Goal: Communication & Community: Answer question/provide support

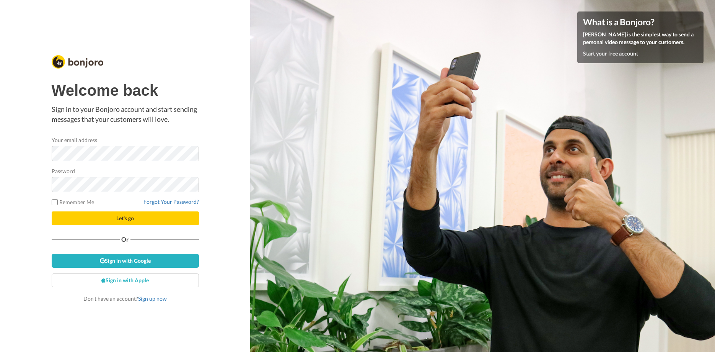
click at [124, 218] on span "Let's go" at bounding box center [125, 218] width 18 height 7
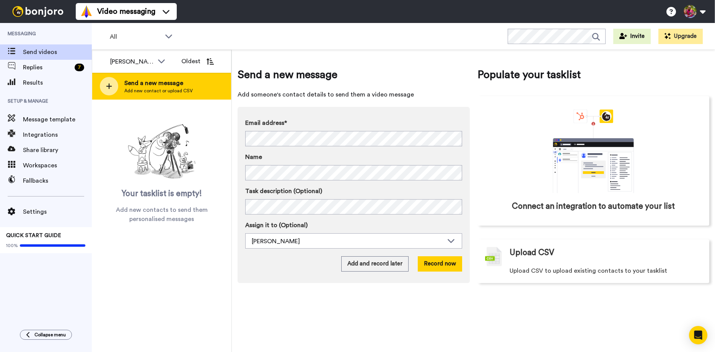
click at [111, 88] on icon at bounding box center [109, 86] width 6 height 7
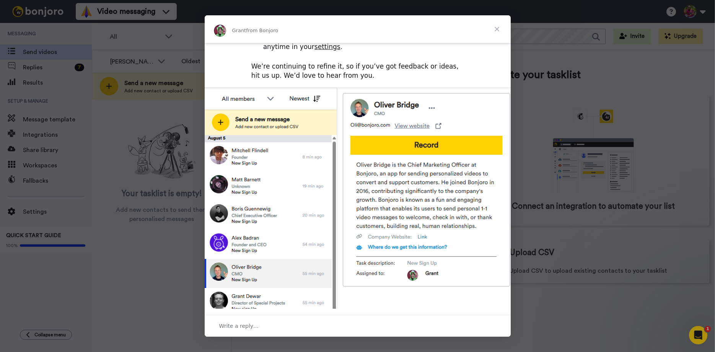
scroll to position [49, 0]
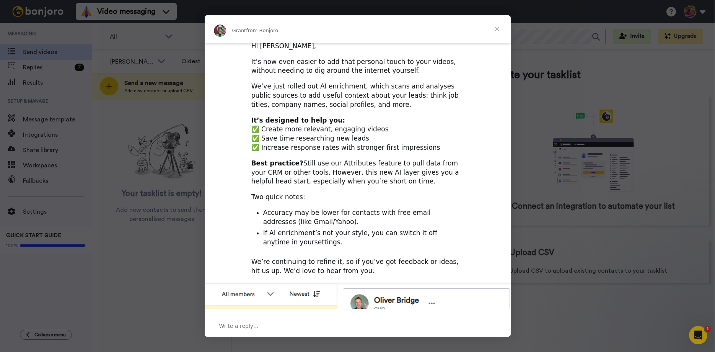
click at [496, 29] on span "Close" at bounding box center [497, 29] width 28 height 28
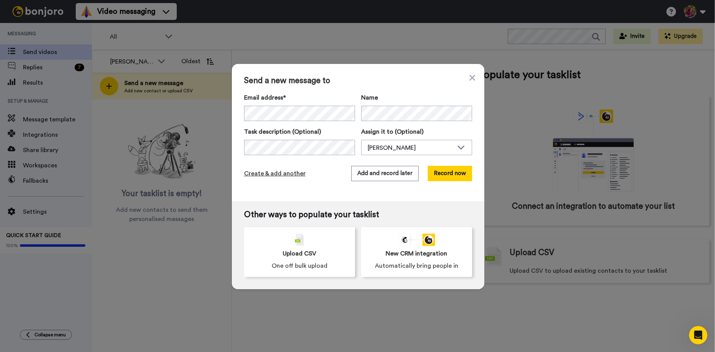
click at [272, 174] on span "Create & add another" at bounding box center [275, 173] width 62 height 9
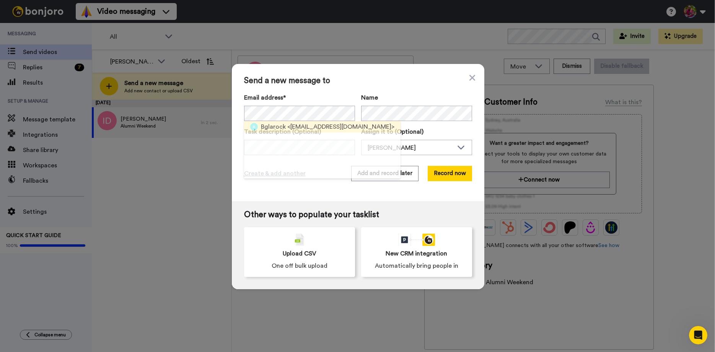
click at [274, 127] on span "Bglarock" at bounding box center [273, 126] width 25 height 9
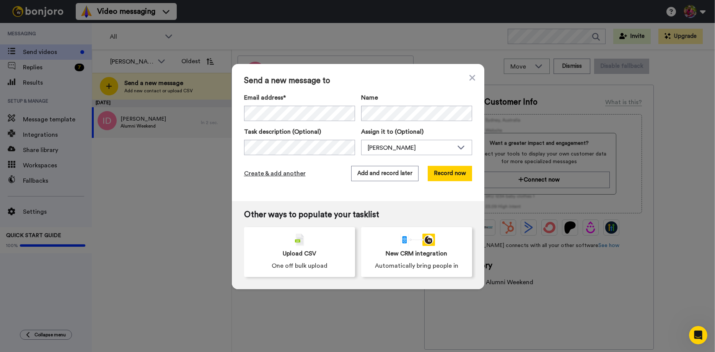
click at [295, 176] on span "Create & add another" at bounding box center [275, 173] width 62 height 9
click at [275, 175] on span "Create & add another" at bounding box center [275, 173] width 62 height 9
click at [293, 175] on span "Create & add another" at bounding box center [275, 173] width 62 height 9
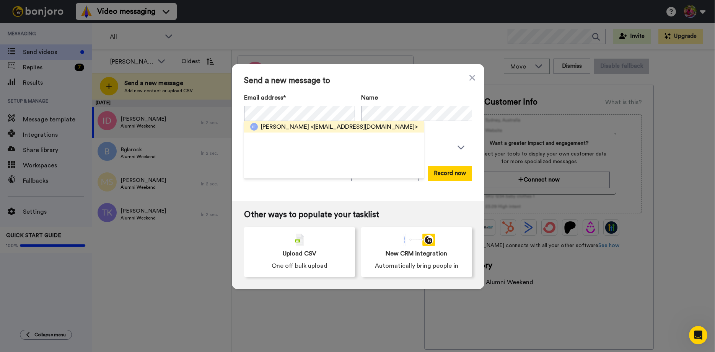
click at [277, 129] on span "[PERSON_NAME]" at bounding box center [285, 126] width 48 height 9
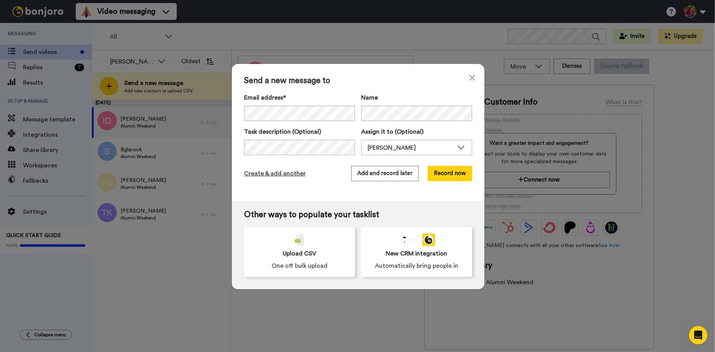
click at [295, 174] on span "Create & add another" at bounding box center [275, 173] width 62 height 9
click at [275, 175] on span "Create & add another" at bounding box center [275, 173] width 62 height 9
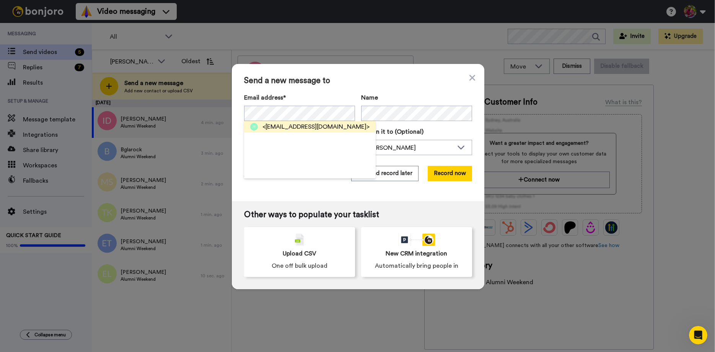
click at [282, 127] on span "<jacquieturner4@gmail.com>" at bounding box center [316, 126] width 107 height 9
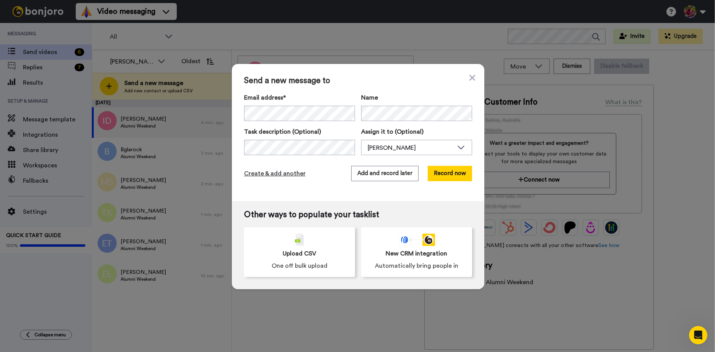
click at [293, 175] on span "Create & add another" at bounding box center [275, 173] width 62 height 9
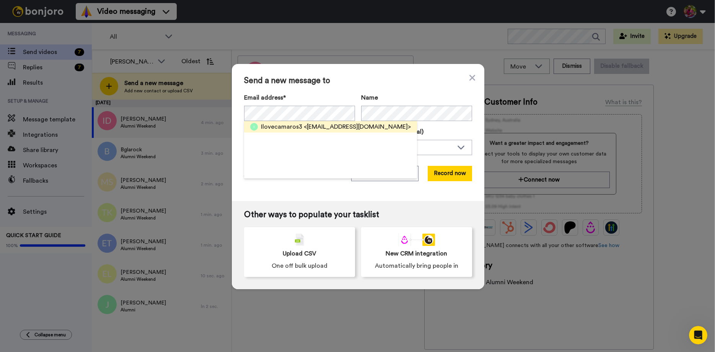
click at [279, 129] on span "Ilovecamaros3" at bounding box center [281, 126] width 41 height 9
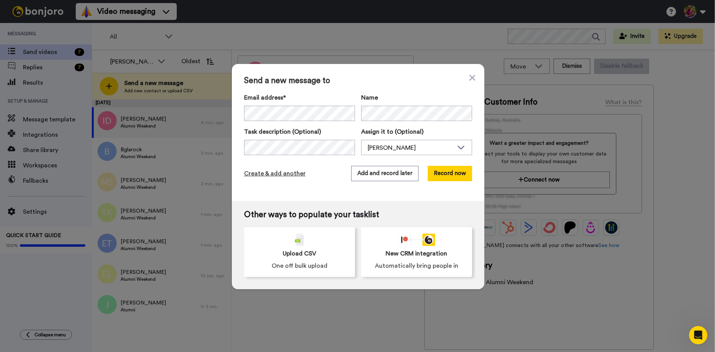
click at [273, 174] on span "Create & add another" at bounding box center [275, 173] width 62 height 9
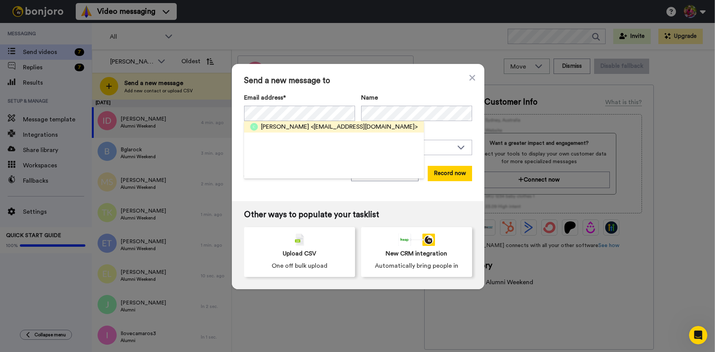
click at [299, 129] on span "Cameron Faulconer" at bounding box center [285, 126] width 48 height 9
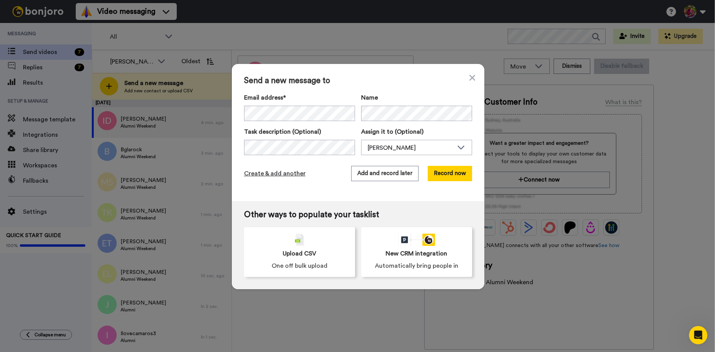
click at [293, 174] on span "Create & add another" at bounding box center [275, 173] width 62 height 9
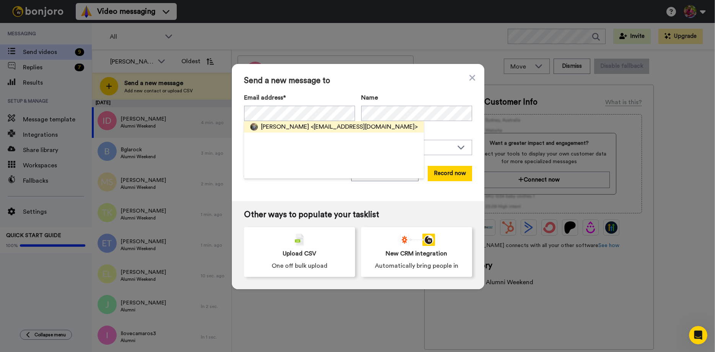
click at [284, 126] on span "Curtis Stine" at bounding box center [285, 126] width 48 height 9
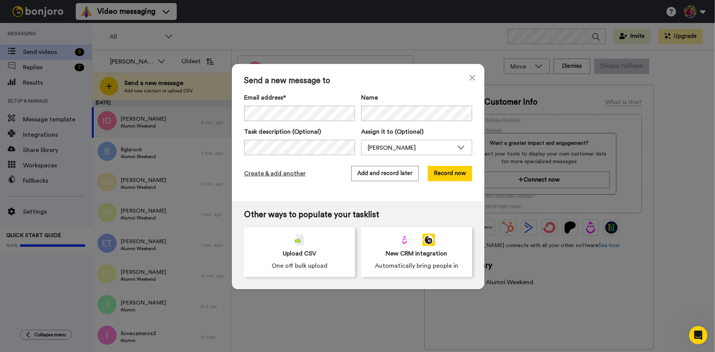
click at [284, 174] on span "Create & add another" at bounding box center [275, 173] width 62 height 9
click at [269, 173] on span "Create & add another" at bounding box center [275, 173] width 62 height 9
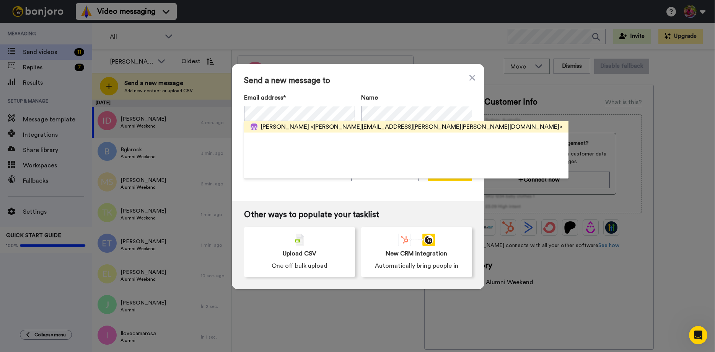
click at [326, 124] on span "<alex.rice.reynolds@gmail.com>" at bounding box center [437, 126] width 252 height 9
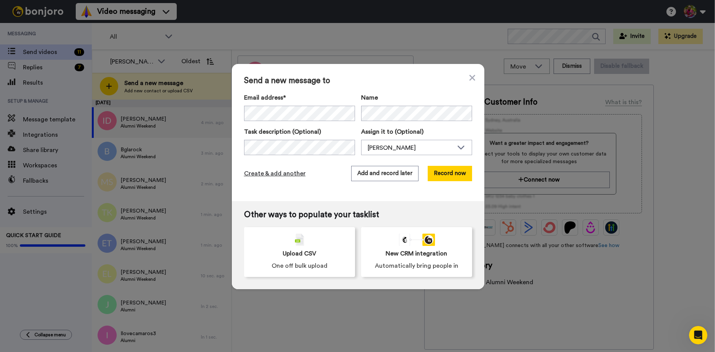
click at [268, 175] on span "Create & add another" at bounding box center [275, 173] width 62 height 9
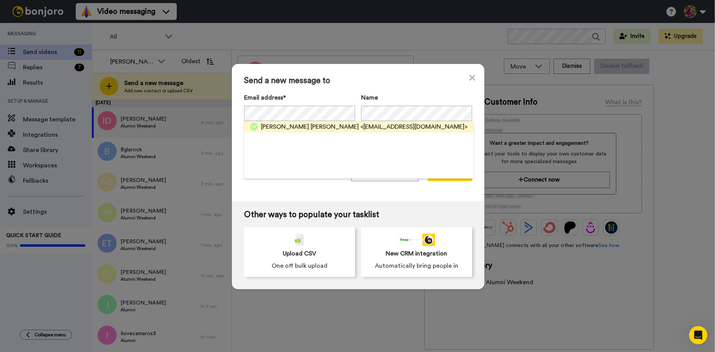
click at [275, 124] on span "Drake Robinson" at bounding box center [310, 126] width 98 height 9
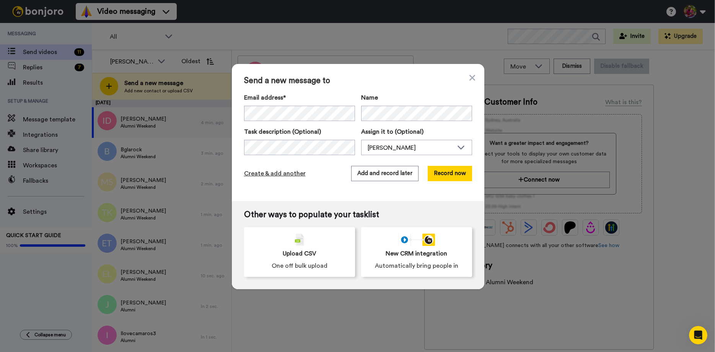
click at [278, 173] on span "Create & add another" at bounding box center [275, 173] width 62 height 9
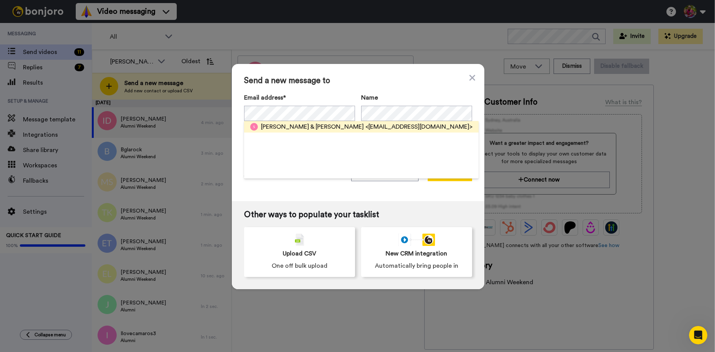
click at [287, 126] on span "Stephen & Christina Kolk" at bounding box center [312, 126] width 103 height 9
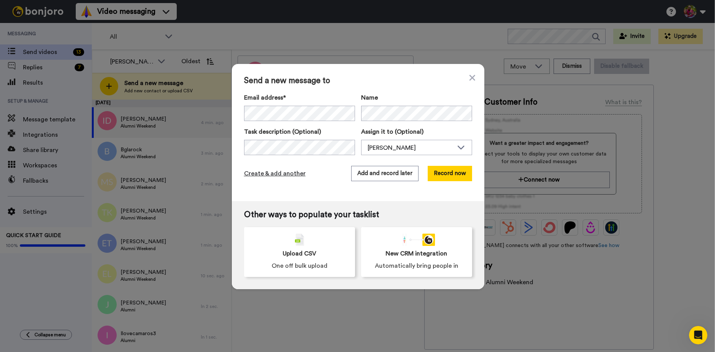
click at [286, 171] on span "Create & add another" at bounding box center [275, 173] width 62 height 9
click at [285, 171] on span "Create & add another" at bounding box center [275, 173] width 62 height 9
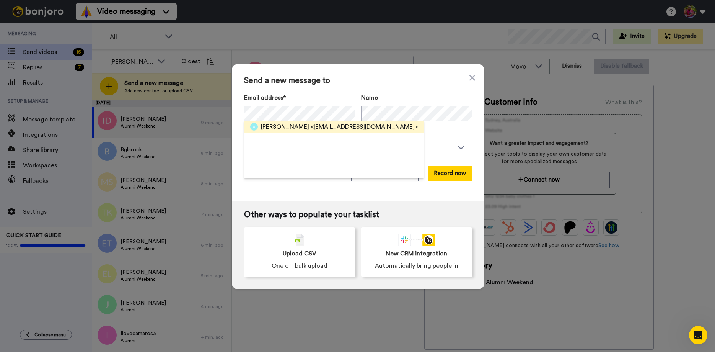
click at [273, 128] on span "Alissa Riker" at bounding box center [285, 126] width 48 height 9
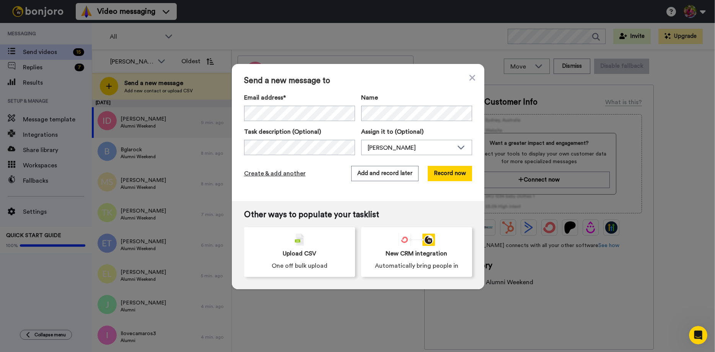
click at [285, 173] on span "Create & add another" at bounding box center [275, 173] width 62 height 9
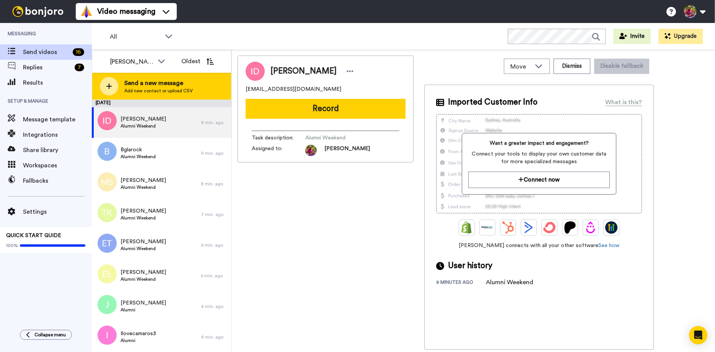
click at [111, 86] on icon at bounding box center [109, 86] width 6 height 6
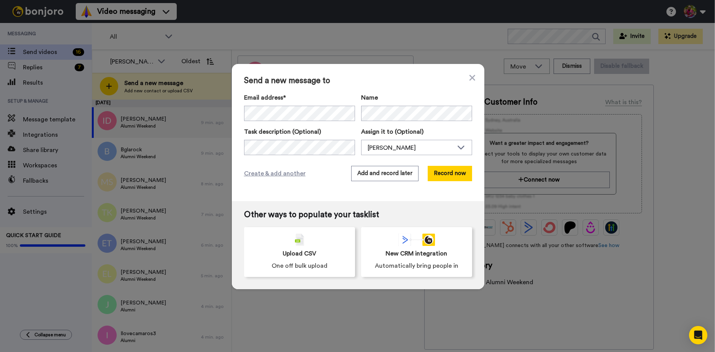
scroll to position [0, 0]
click at [268, 174] on span "Create & add another" at bounding box center [275, 173] width 62 height 9
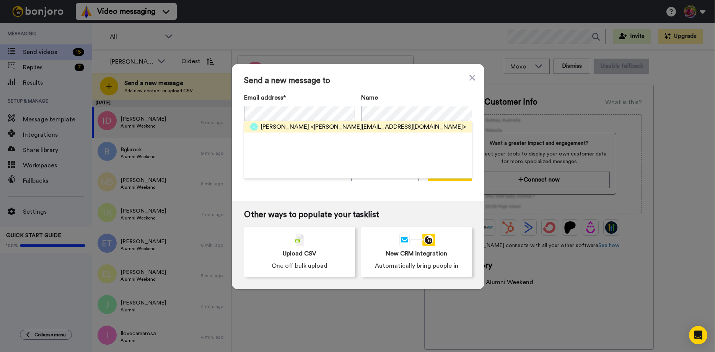
click at [292, 127] on span "[PERSON_NAME]" at bounding box center [285, 126] width 48 height 9
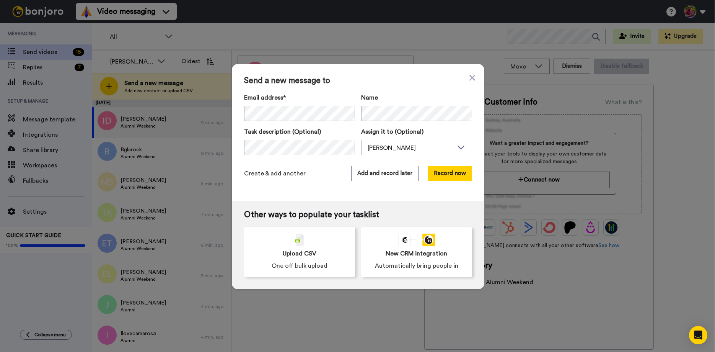
click at [276, 175] on span "Create & add another" at bounding box center [275, 173] width 62 height 9
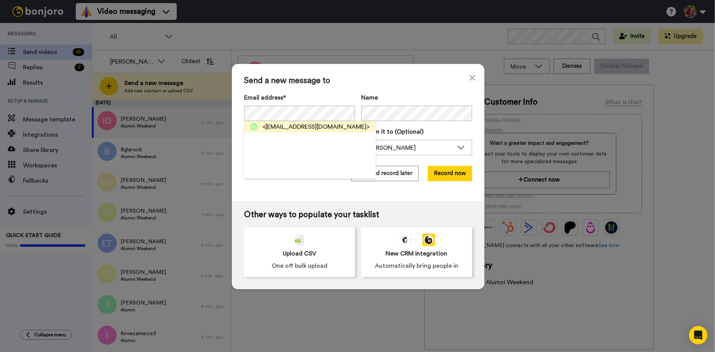
click at [282, 129] on span "<kutchrd@gmail.com>" at bounding box center [316, 126] width 107 height 9
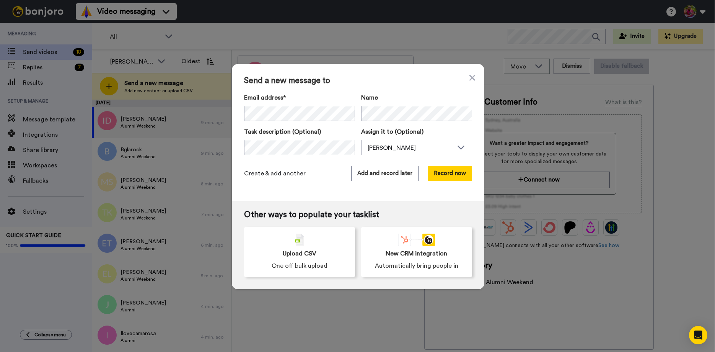
click at [295, 175] on span "Create & add another" at bounding box center [275, 173] width 62 height 9
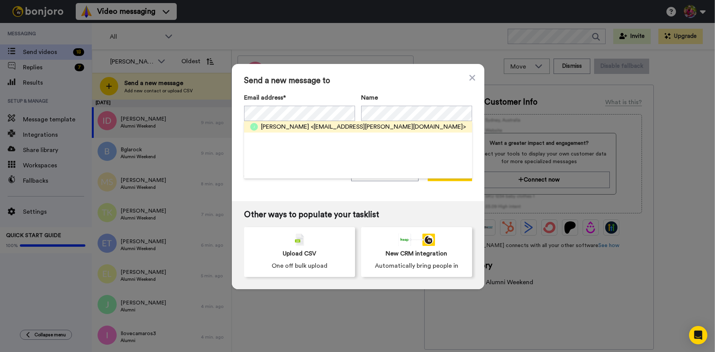
click at [284, 128] on span "Jennifer Sandvig" at bounding box center [285, 126] width 48 height 9
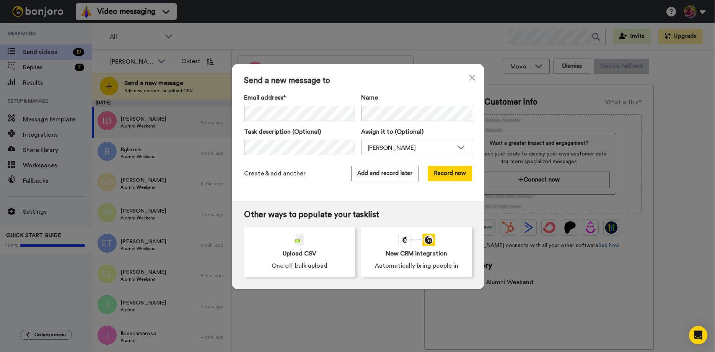
click at [270, 175] on span "Create & add another" at bounding box center [275, 173] width 62 height 9
click at [264, 175] on span "Create & add another" at bounding box center [275, 173] width 62 height 9
click at [267, 178] on div "Create & add another Add and record later Record now" at bounding box center [358, 173] width 228 height 15
click at [266, 174] on span "Create & add another" at bounding box center [275, 173] width 62 height 9
click at [282, 173] on span "Create & add another" at bounding box center [275, 173] width 62 height 9
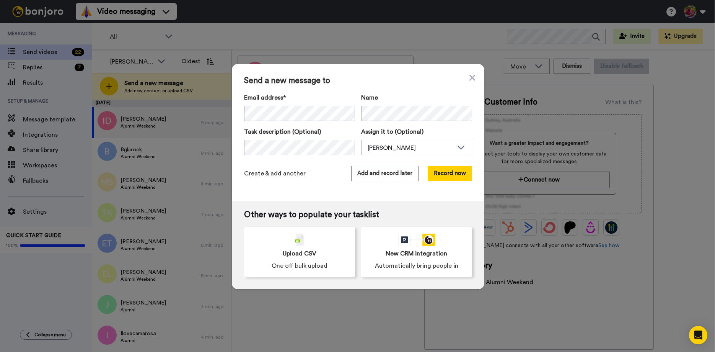
click at [272, 175] on span "Create & add another" at bounding box center [275, 173] width 62 height 9
click at [290, 175] on span "Create & add another" at bounding box center [275, 173] width 62 height 9
click at [263, 173] on span "Create & add another" at bounding box center [275, 173] width 62 height 9
click at [286, 173] on span "Create & add another" at bounding box center [275, 173] width 62 height 9
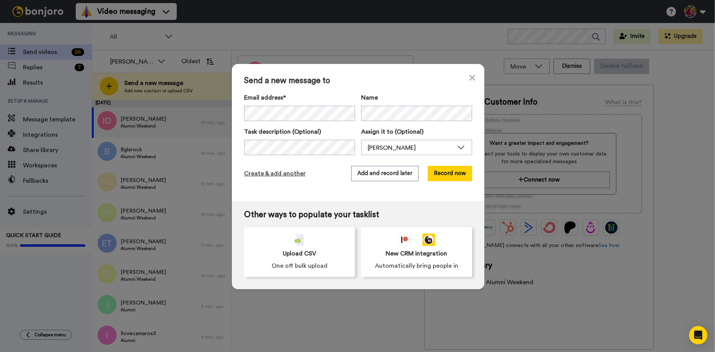
click at [281, 171] on span "Create & add another" at bounding box center [275, 173] width 62 height 9
click at [286, 171] on span "Create & add another" at bounding box center [275, 173] width 62 height 9
click at [272, 172] on span "Create & add another" at bounding box center [275, 173] width 62 height 9
click at [272, 173] on span "Create & add another" at bounding box center [275, 173] width 62 height 9
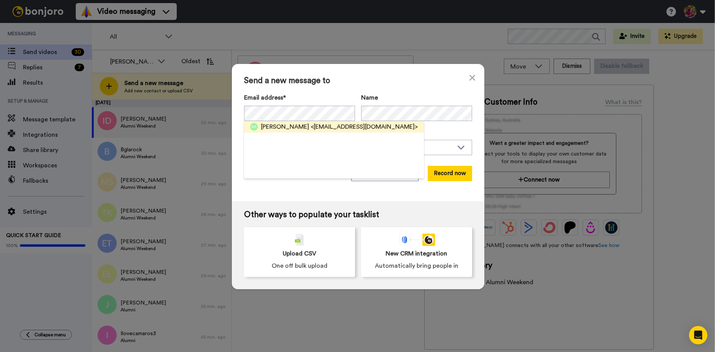
click at [278, 126] on span "Katie Ross" at bounding box center [285, 126] width 48 height 9
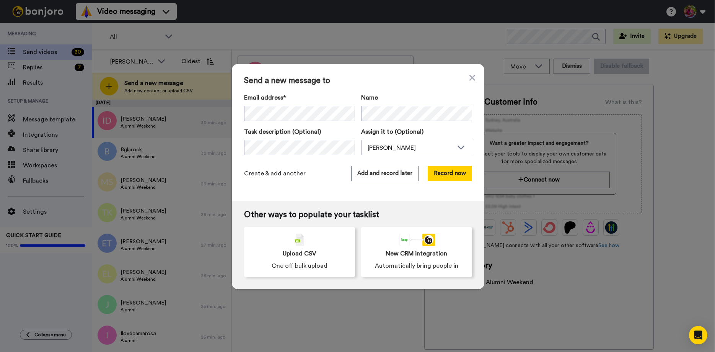
click at [265, 174] on span "Create & add another" at bounding box center [275, 173] width 62 height 9
click at [288, 173] on span "Create & add another" at bounding box center [275, 173] width 62 height 9
click at [283, 168] on div "Create & add another Add and record later Record now" at bounding box center [358, 173] width 228 height 15
click at [282, 171] on span "Create & add another" at bounding box center [275, 173] width 62 height 9
click at [279, 172] on span "Create & add another" at bounding box center [275, 173] width 62 height 9
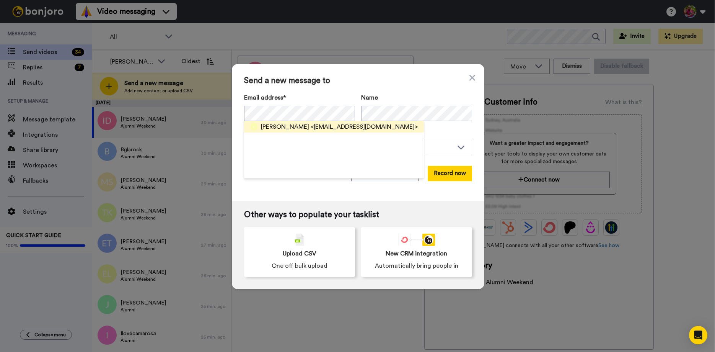
click at [278, 125] on span "Logan Ridgeway" at bounding box center [285, 126] width 48 height 9
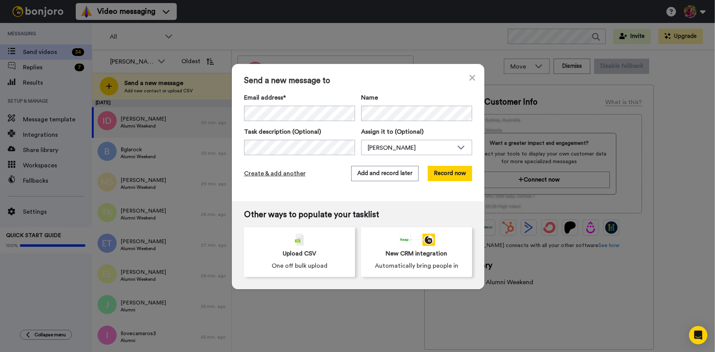
click at [276, 173] on span "Create & add another" at bounding box center [275, 173] width 62 height 9
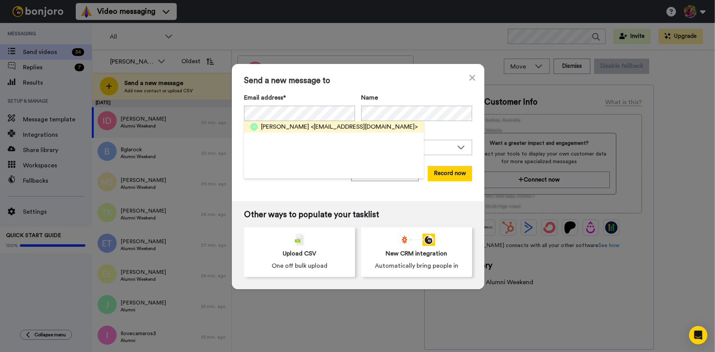
click at [274, 126] on span "Leah Foster" at bounding box center [285, 126] width 48 height 9
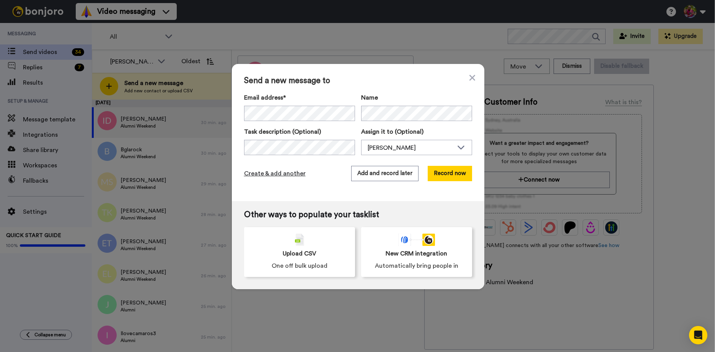
click at [291, 174] on span "Create & add another" at bounding box center [275, 173] width 62 height 9
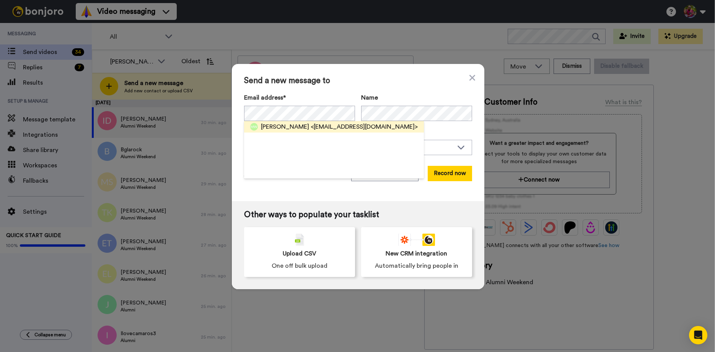
click at [311, 127] on span "<Maxwebb787@gmail.com>" at bounding box center [364, 126] width 107 height 9
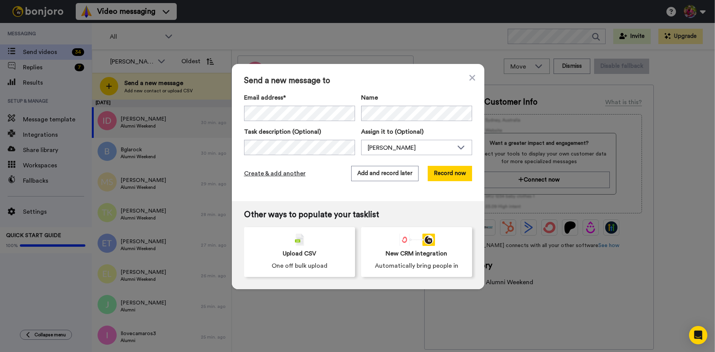
click at [267, 176] on span "Create & add another" at bounding box center [275, 173] width 62 height 9
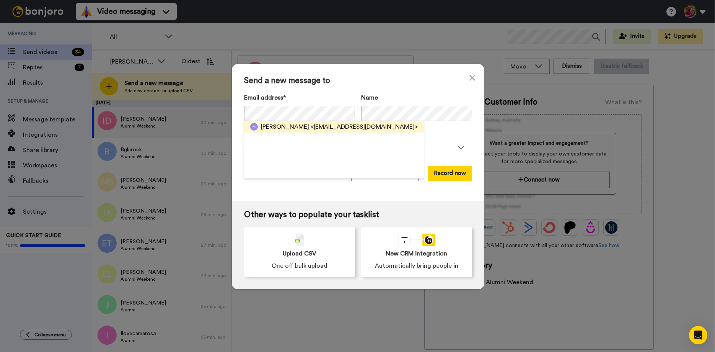
click at [283, 129] on span "Jennifer Molenaar" at bounding box center [285, 126] width 48 height 9
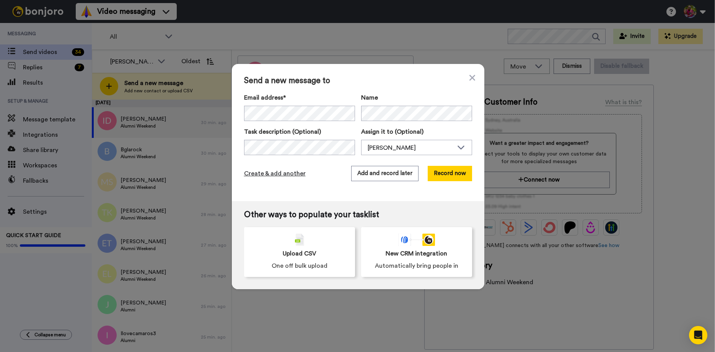
click at [272, 173] on span "Create & add another" at bounding box center [275, 173] width 62 height 9
click at [269, 174] on span "Create & add another" at bounding box center [275, 173] width 62 height 9
click at [284, 174] on span "Create & add another" at bounding box center [275, 173] width 62 height 9
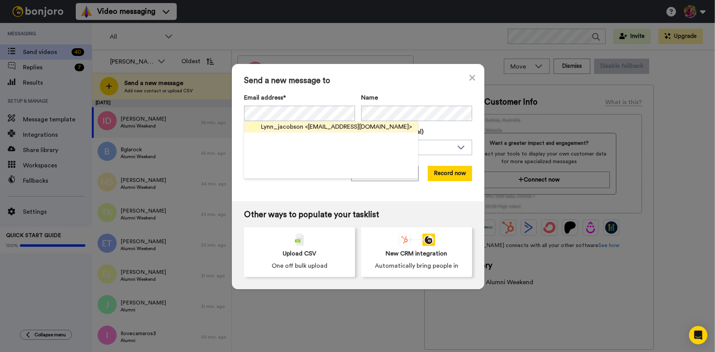
click at [321, 127] on span "<[EMAIL_ADDRESS][DOMAIN_NAME]>" at bounding box center [358, 126] width 107 height 9
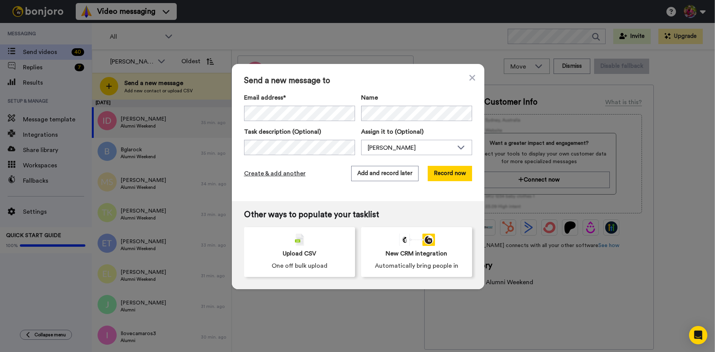
click at [279, 174] on span "Create & add another" at bounding box center [275, 173] width 62 height 9
click at [273, 173] on span "Create & add another" at bounding box center [275, 173] width 62 height 9
click at [279, 129] on span "[PERSON_NAME]" at bounding box center [285, 126] width 48 height 9
click at [267, 175] on span "Create & add another" at bounding box center [275, 173] width 62 height 9
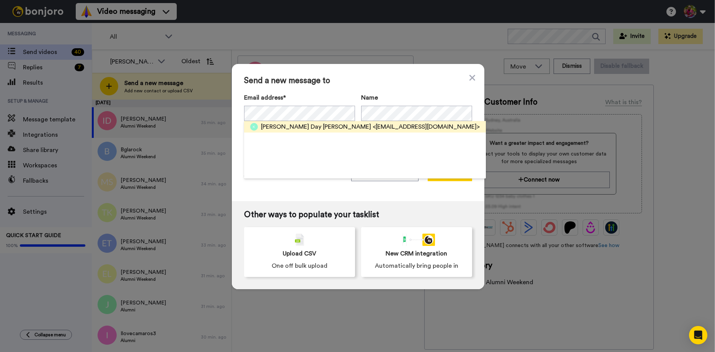
click at [274, 126] on span "[PERSON_NAME] Day [PERSON_NAME]" at bounding box center [316, 126] width 110 height 9
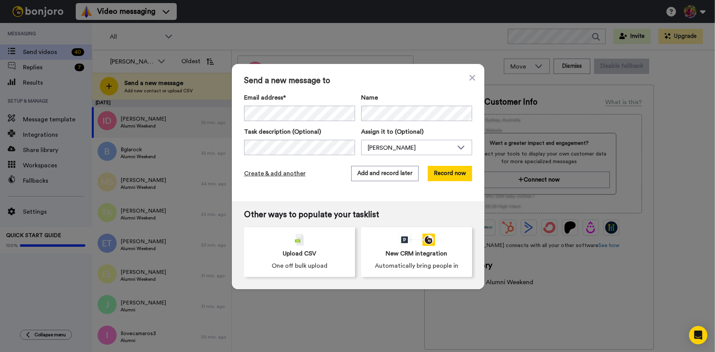
click at [258, 174] on span "Create & add another" at bounding box center [275, 173] width 62 height 9
click at [289, 176] on span "Create & add another" at bounding box center [275, 173] width 62 height 9
click at [281, 177] on span "Create & add another" at bounding box center [275, 173] width 62 height 9
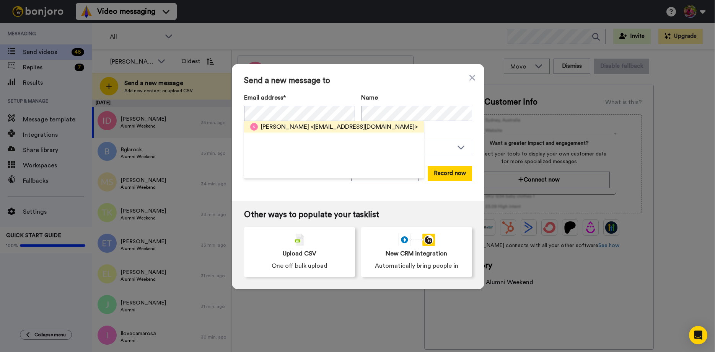
click at [279, 127] on span "Stacey Kryman" at bounding box center [285, 126] width 48 height 9
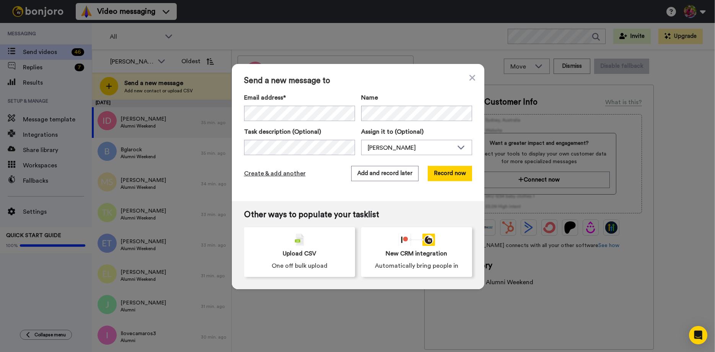
click at [270, 175] on span "Create & add another" at bounding box center [275, 173] width 62 height 9
click at [285, 173] on span "Create & add another" at bounding box center [275, 173] width 62 height 9
click at [278, 176] on span "Create & add another" at bounding box center [275, 173] width 62 height 9
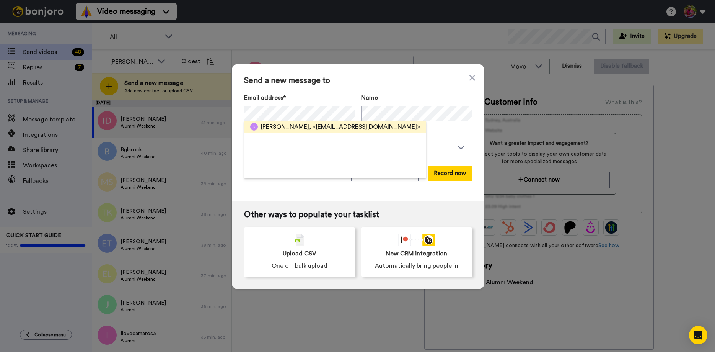
click at [282, 128] on span "Daniel Villasenor," at bounding box center [286, 126] width 51 height 9
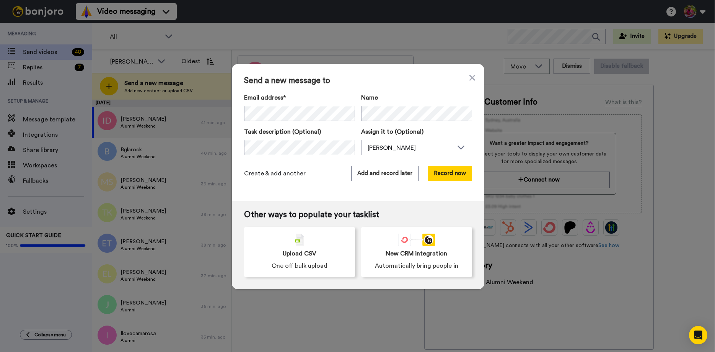
click at [274, 174] on span "Create & add another" at bounding box center [275, 173] width 62 height 9
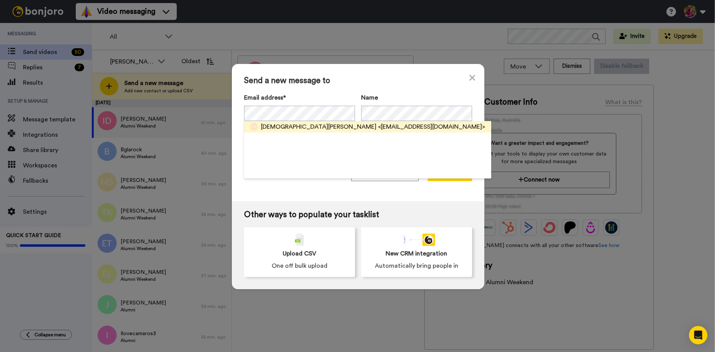
click at [277, 122] on span "Christian Nevers" at bounding box center [319, 126] width 116 height 9
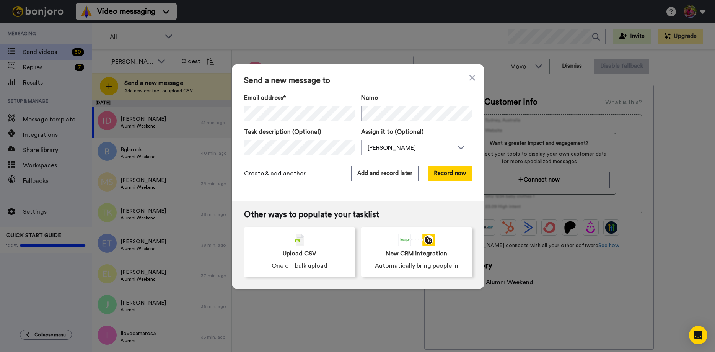
click at [268, 171] on span "Create & add another" at bounding box center [275, 173] width 62 height 9
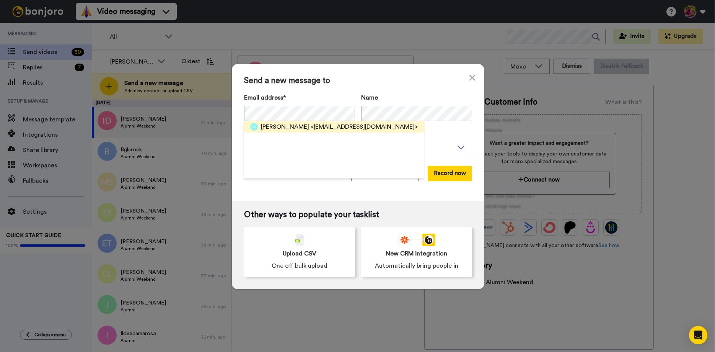
click at [284, 129] on span "Lydia Mancer" at bounding box center [285, 126] width 48 height 9
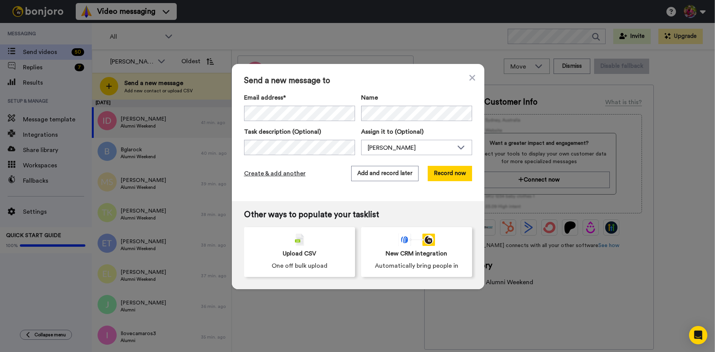
click at [278, 174] on span "Create & add another" at bounding box center [275, 173] width 62 height 9
click at [268, 174] on span "Create & add another" at bounding box center [275, 173] width 62 height 9
click at [260, 173] on span "Create & add another" at bounding box center [275, 173] width 62 height 9
click at [276, 176] on span "Create & add another" at bounding box center [275, 173] width 62 height 9
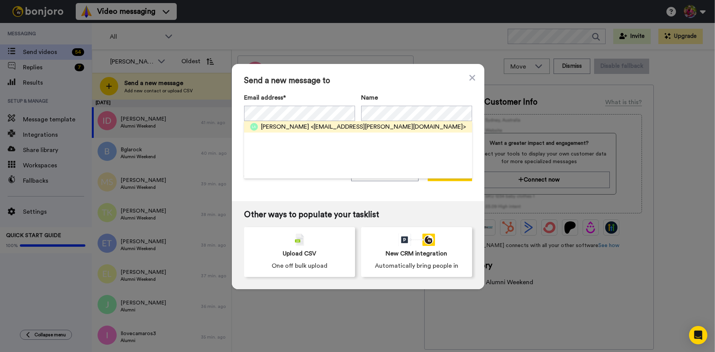
click at [273, 127] on span "Lauren Agte" at bounding box center [285, 126] width 48 height 9
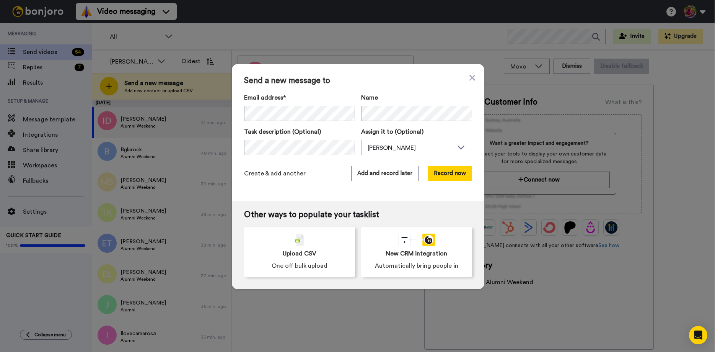
click at [280, 173] on span "Create & add another" at bounding box center [275, 173] width 62 height 9
click at [272, 171] on span "Create & add another" at bounding box center [275, 173] width 62 height 9
click at [269, 173] on span "Create & add another" at bounding box center [275, 173] width 62 height 9
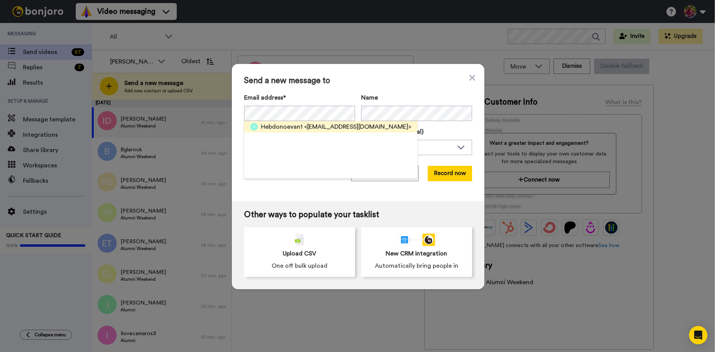
click at [275, 125] on span "Hebdonoevan1" at bounding box center [282, 126] width 42 height 9
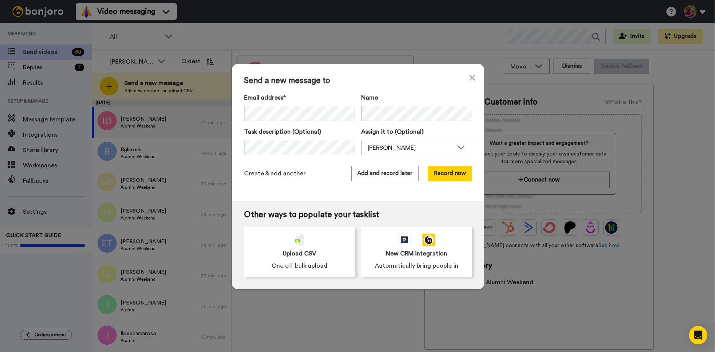
click at [280, 175] on span "Create & add another" at bounding box center [275, 173] width 62 height 9
click at [273, 174] on span "Create & add another" at bounding box center [275, 173] width 62 height 9
click at [272, 173] on span "Create & add another" at bounding box center [275, 173] width 62 height 9
click at [273, 174] on span "Create & add another" at bounding box center [275, 173] width 62 height 9
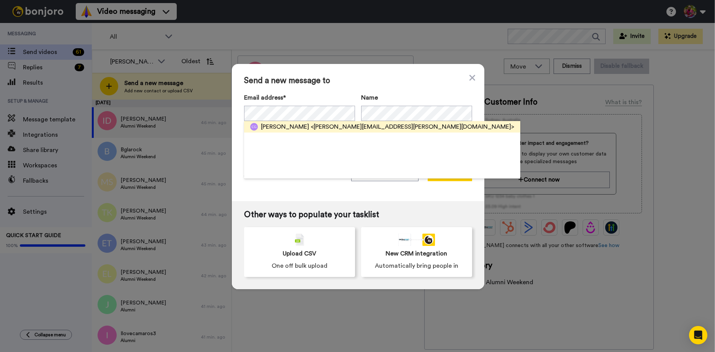
click at [277, 126] on span "[PERSON_NAME]" at bounding box center [285, 126] width 48 height 9
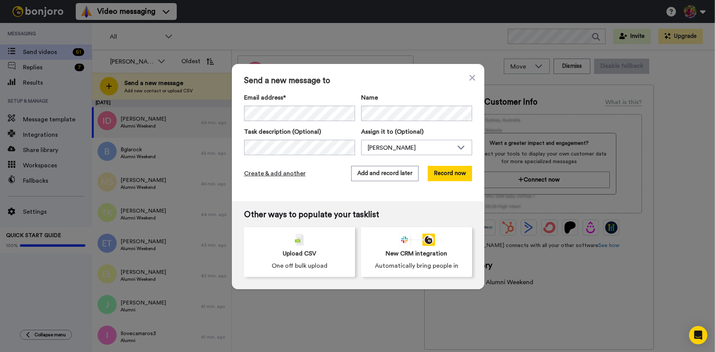
click at [271, 173] on span "Create & add another" at bounding box center [275, 173] width 62 height 9
click at [293, 174] on span "Create & add another" at bounding box center [275, 173] width 62 height 9
click at [285, 174] on span "Create & add another" at bounding box center [275, 173] width 62 height 9
click at [268, 171] on span "Create & add another" at bounding box center [275, 173] width 62 height 9
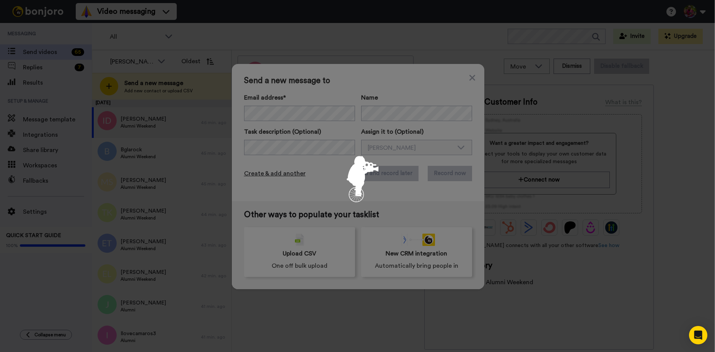
click at [268, 171] on div at bounding box center [357, 176] width 715 height 352
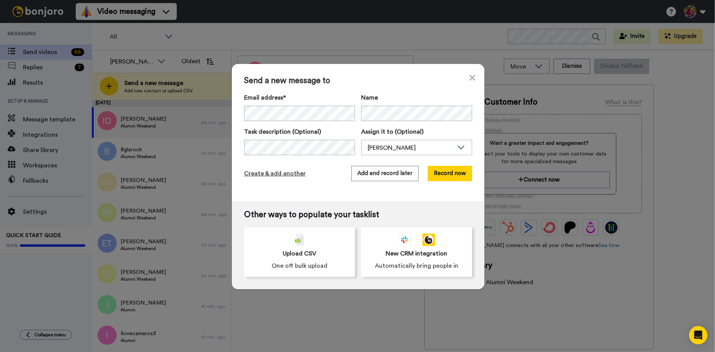
click at [277, 172] on span "Create & add another" at bounding box center [275, 173] width 62 height 9
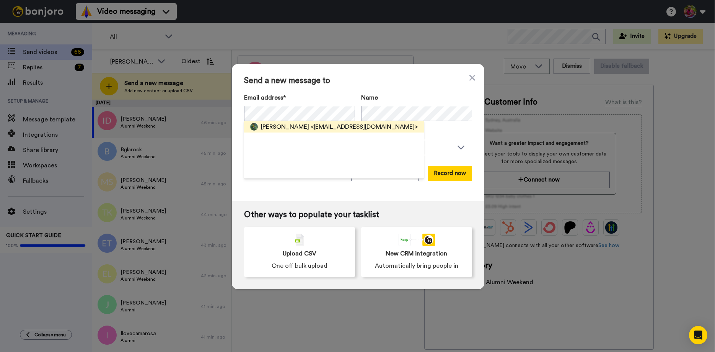
click at [272, 125] on span "[PERSON_NAME]" at bounding box center [285, 126] width 48 height 9
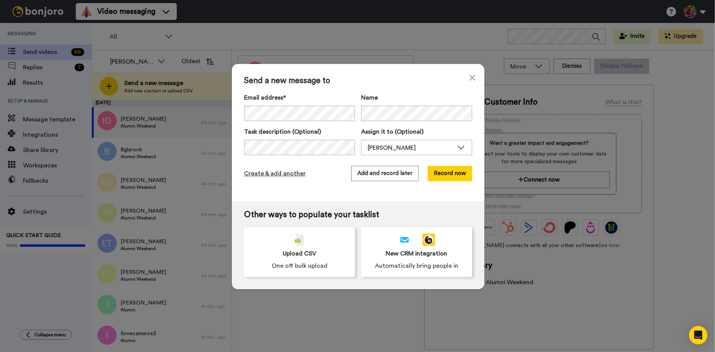
click at [271, 173] on span "Create & add another" at bounding box center [275, 173] width 62 height 9
click at [471, 78] on icon at bounding box center [473, 77] width 6 height 9
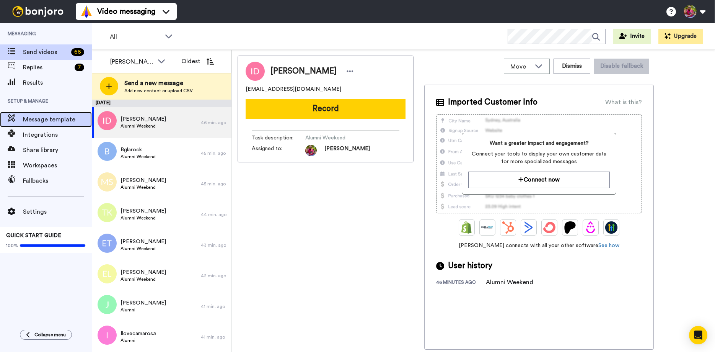
click at [39, 121] on span "Message template" at bounding box center [57, 119] width 69 height 9
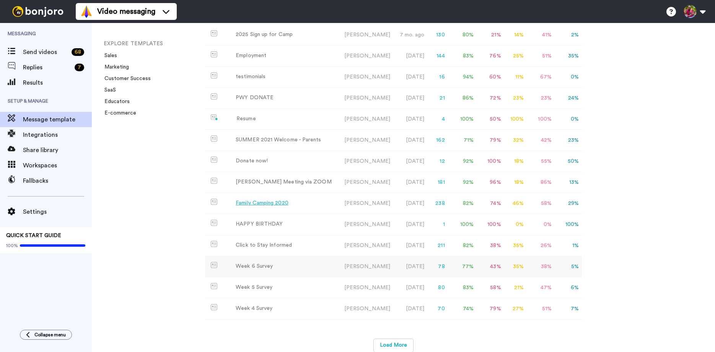
scroll to position [116, 0]
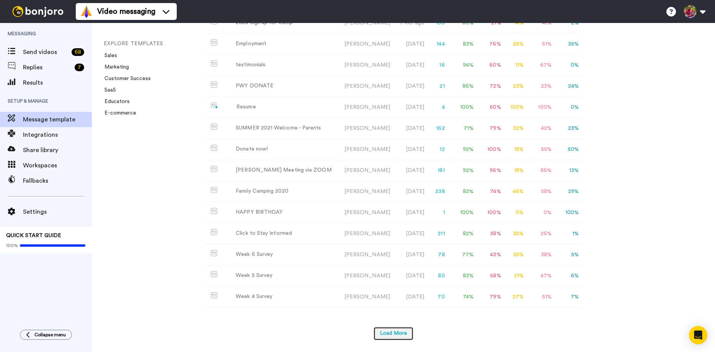
click at [396, 334] on button "Load More" at bounding box center [393, 333] width 40 height 14
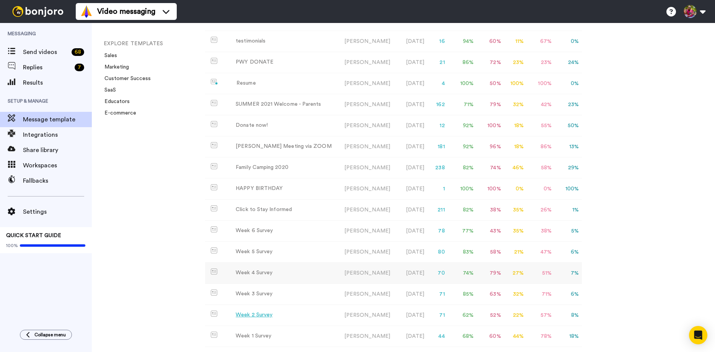
scroll to position [221, 0]
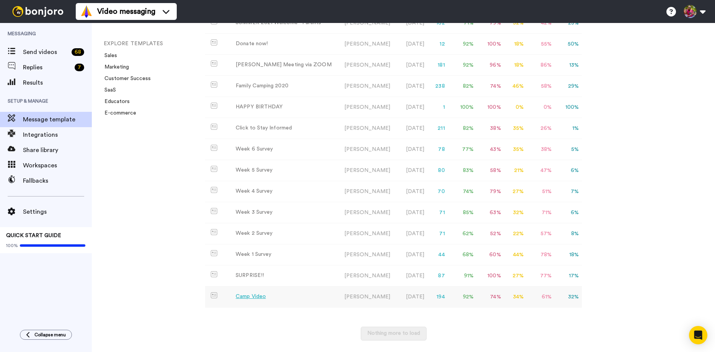
click at [256, 297] on div "Camp Video" at bounding box center [251, 296] width 30 height 8
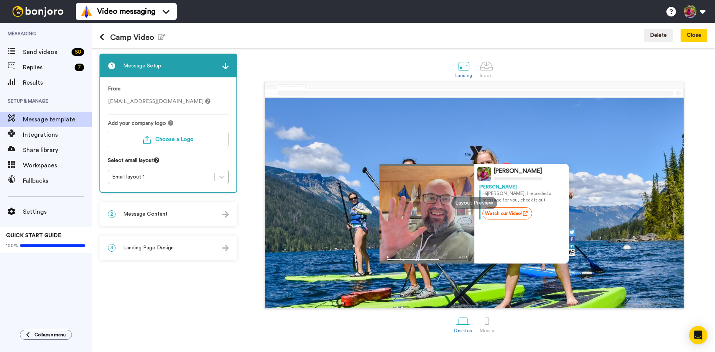
click at [155, 215] on span "Message Content" at bounding box center [145, 214] width 44 height 8
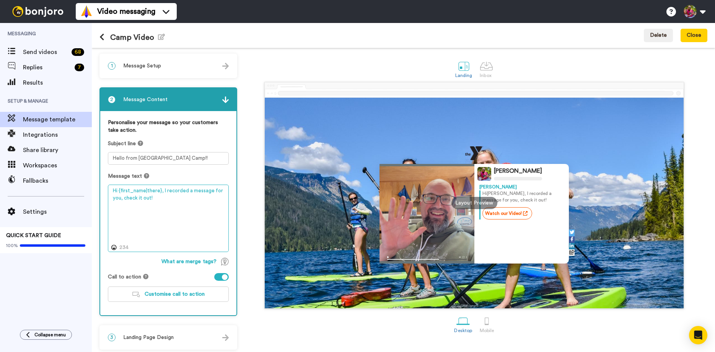
drag, startPoint x: 151, startPoint y: 199, endPoint x: 165, endPoint y: 193, distance: 15.1
click at [165, 193] on textarea "Hi {first_name|there}, I recorded a message for you, check it out!" at bounding box center [168, 217] width 121 height 67
click at [154, 197] on textarea "Hi {first_name|there}, I recorded a message for you, check it out!" at bounding box center [168, 217] width 121 height 67
click at [162, 191] on textarea "Hi {first_name|there}, I recorded a message for you, check it out!" at bounding box center [168, 217] width 121 height 67
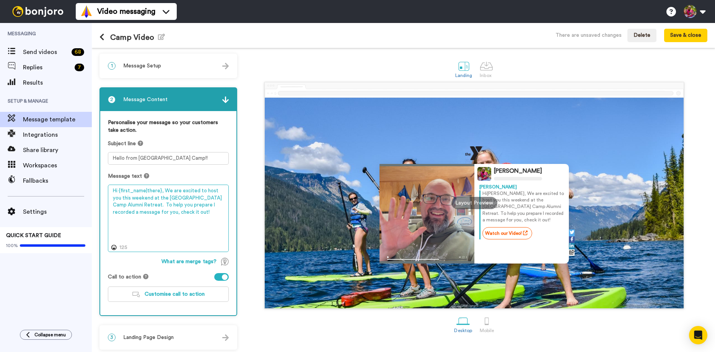
click at [206, 214] on textarea "Hi {first_name|there}, We are excited to host you this weekend at the [GEOGRAPH…" at bounding box center [168, 217] width 121 height 67
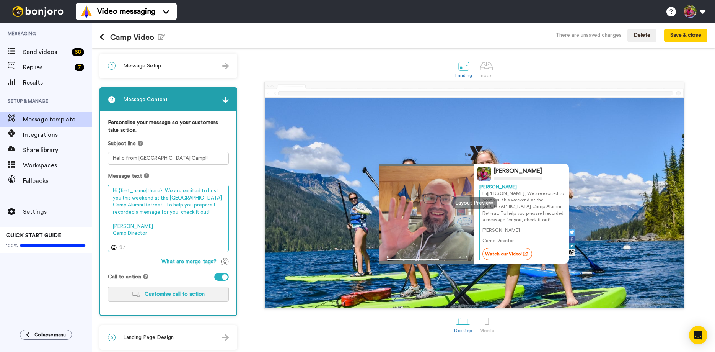
type textarea "Hi {first_name|there}, We are excited to host you this weekend at the [GEOGRAPH…"
click at [152, 296] on span "Customise call to action" at bounding box center [175, 293] width 60 height 5
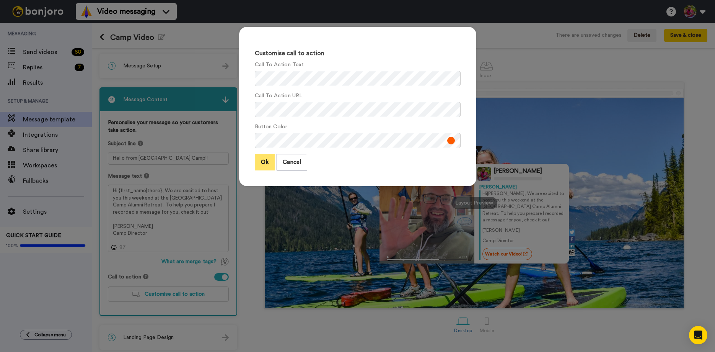
click at [267, 165] on button "Ok" at bounding box center [265, 162] width 20 height 16
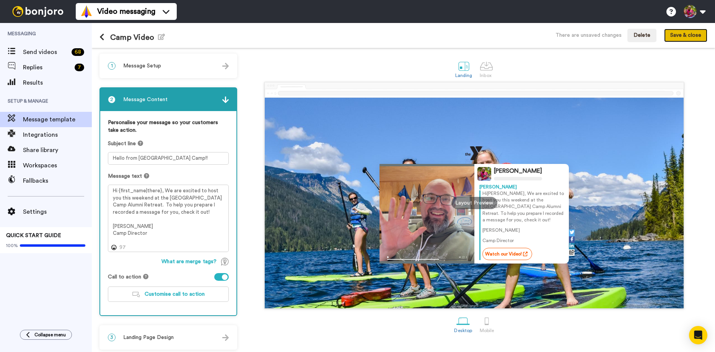
click at [686, 38] on button "Save & close" at bounding box center [685, 36] width 43 height 14
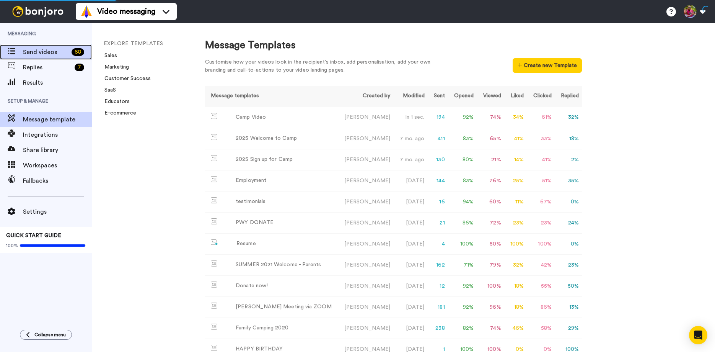
click at [31, 52] on span "Send videos" at bounding box center [46, 51] width 46 height 9
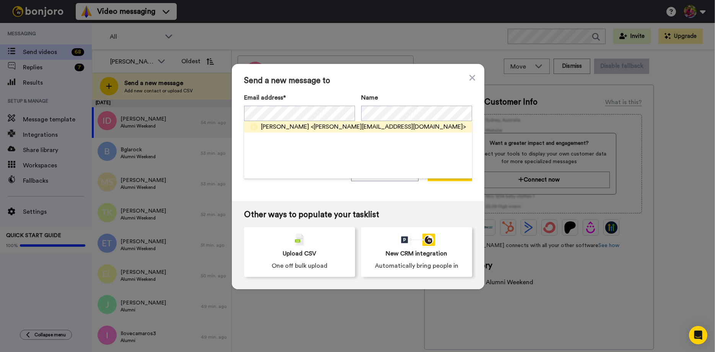
click at [277, 125] on span "[PERSON_NAME]" at bounding box center [285, 126] width 48 height 9
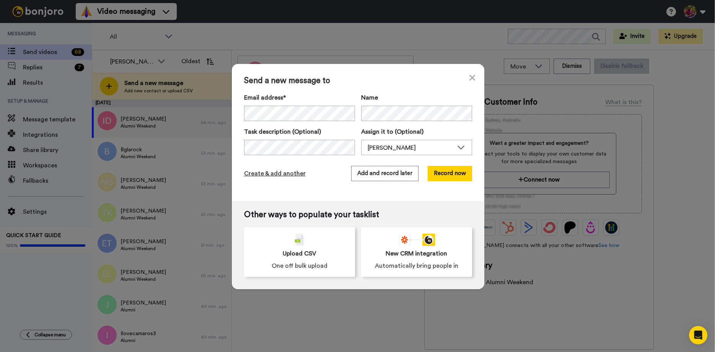
click at [269, 173] on span "Create & add another" at bounding box center [275, 173] width 62 height 9
click at [280, 174] on span "Create & add another" at bounding box center [275, 173] width 62 height 9
click at [473, 77] on icon at bounding box center [472, 78] width 6 height 6
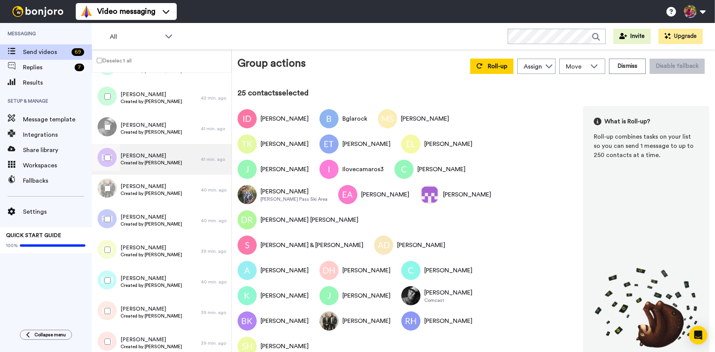
scroll to position [655, 0]
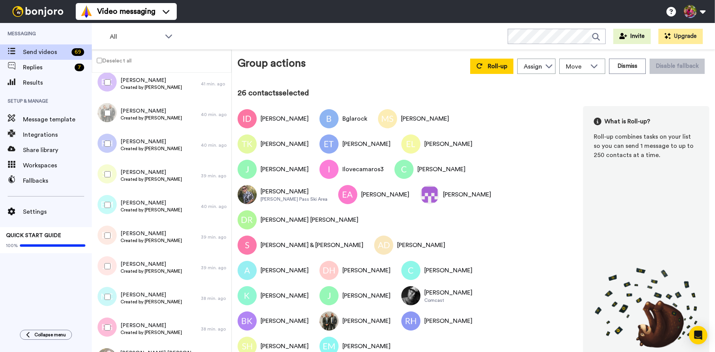
click at [107, 237] on div at bounding box center [106, 235] width 28 height 27
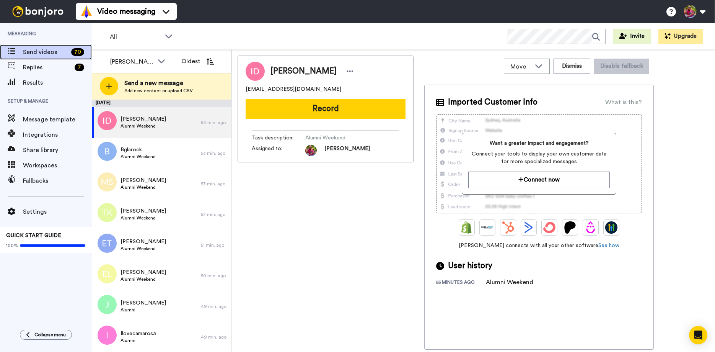
click at [29, 51] on span "Send videos" at bounding box center [45, 51] width 45 height 9
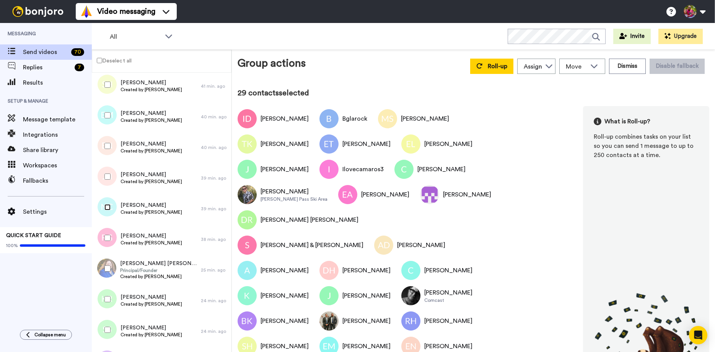
scroll to position [771, 0]
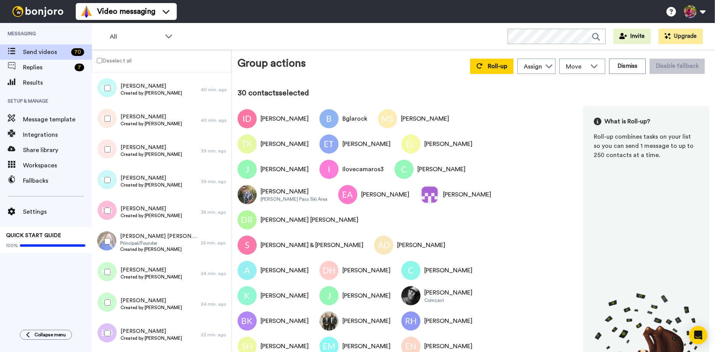
click at [107, 244] on div at bounding box center [106, 241] width 28 height 27
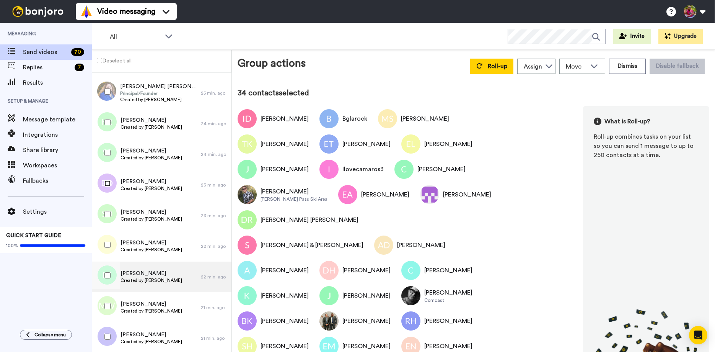
scroll to position [932, 0]
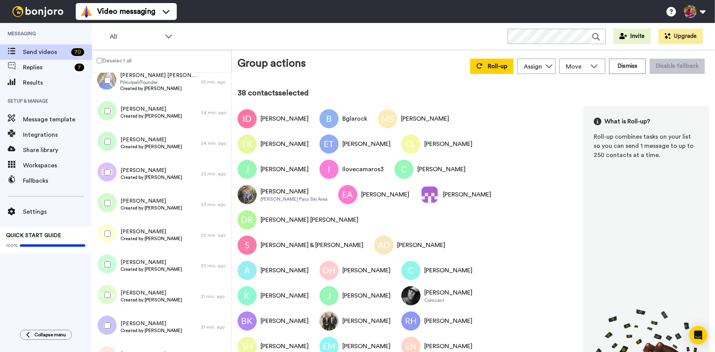
click at [104, 325] on div at bounding box center [106, 325] width 28 height 27
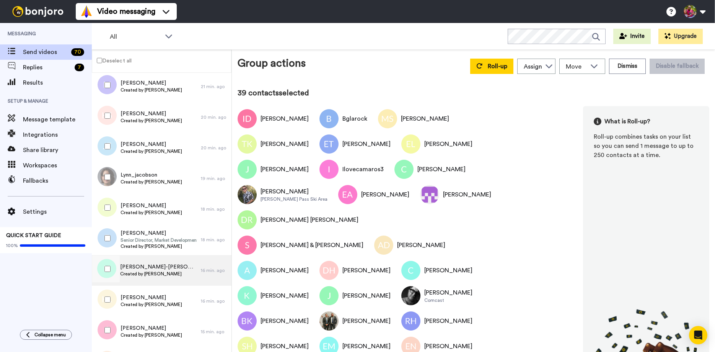
scroll to position [1189, 0]
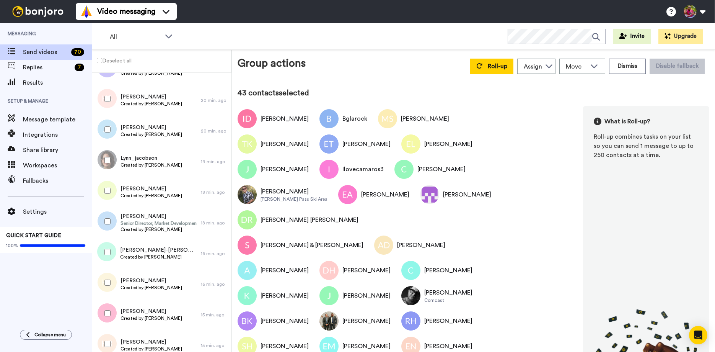
drag, startPoint x: 108, startPoint y: 224, endPoint x: 108, endPoint y: 229, distance: 5.0
click at [108, 225] on div at bounding box center [106, 221] width 28 height 27
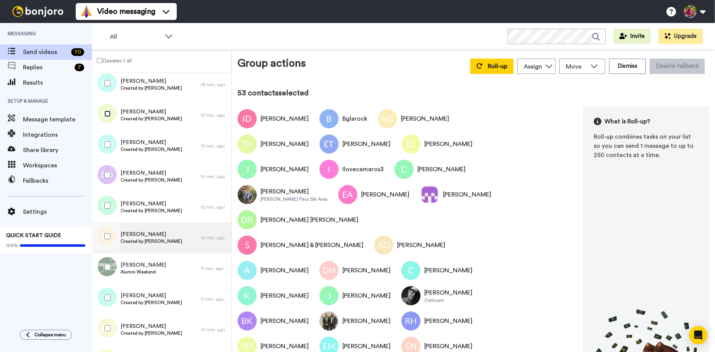
scroll to position [1575, 0]
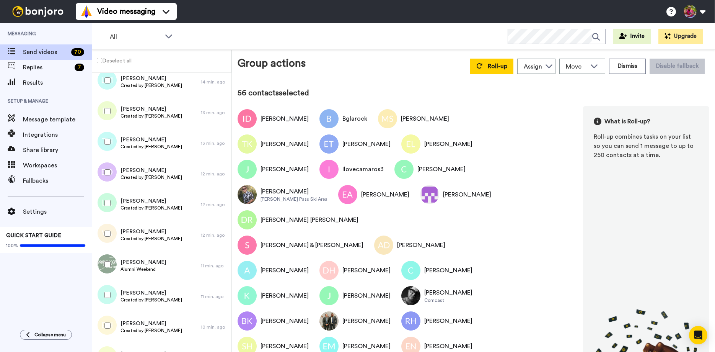
click at [109, 238] on div at bounding box center [106, 233] width 28 height 27
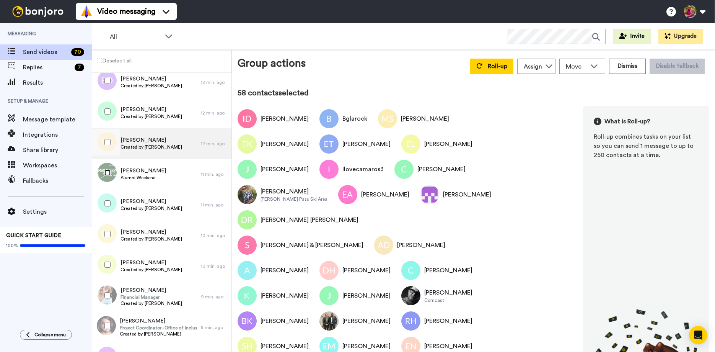
scroll to position [1671, 0]
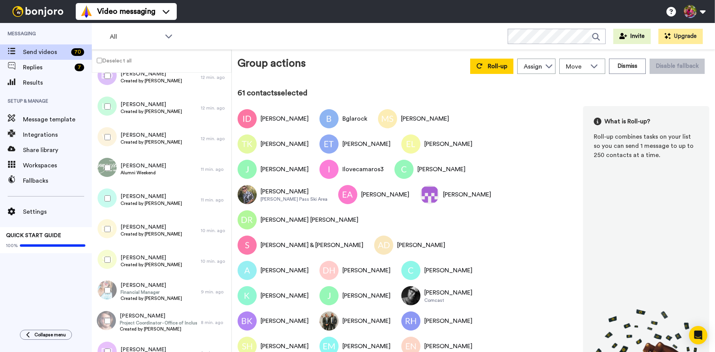
click at [108, 293] on div at bounding box center [106, 290] width 28 height 27
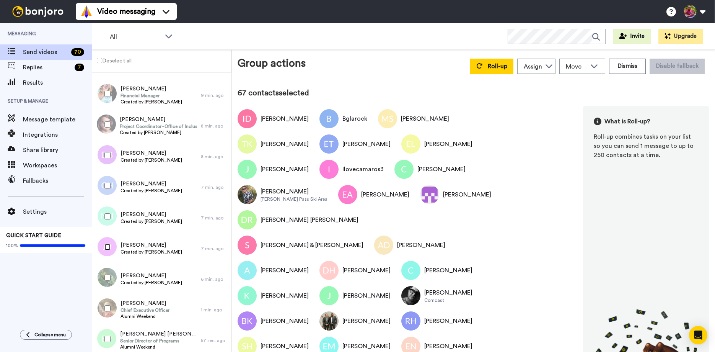
scroll to position [1872, 0]
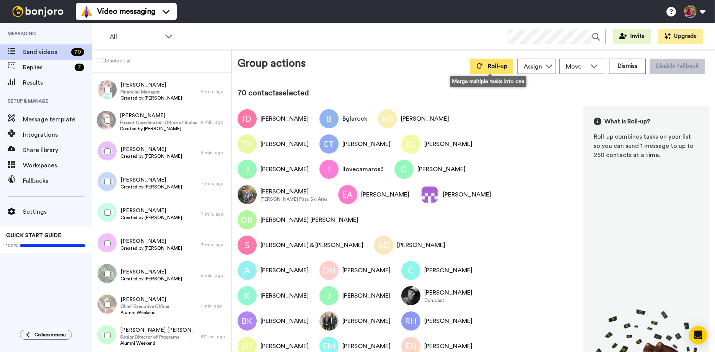
click at [493, 68] on span "Roll-up" at bounding box center [498, 66] width 20 height 6
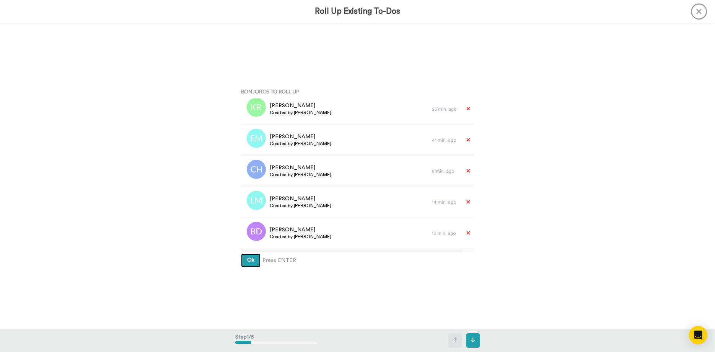
scroll to position [1093, 0]
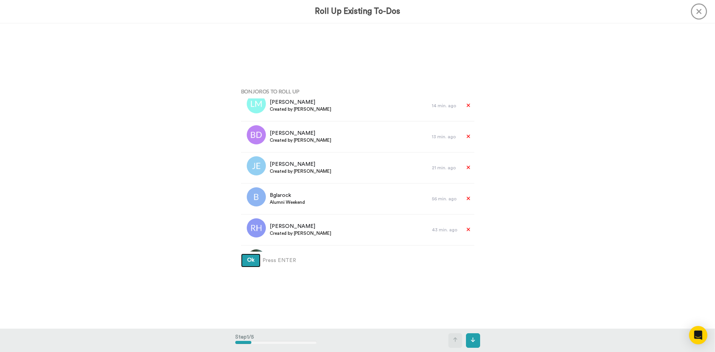
click at [248, 261] on span "Ok" at bounding box center [250, 259] width 7 height 5
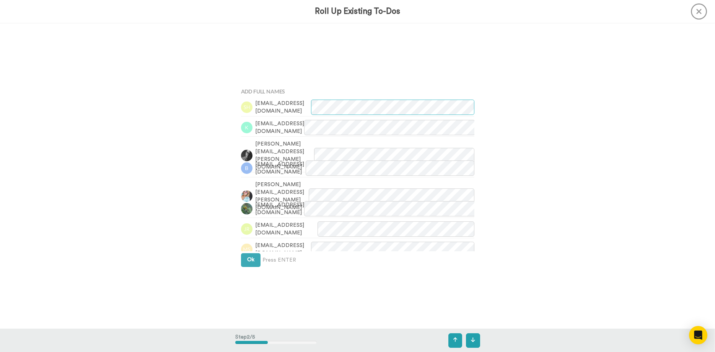
scroll to position [305, 0]
click at [249, 260] on span "Ok" at bounding box center [250, 259] width 7 height 5
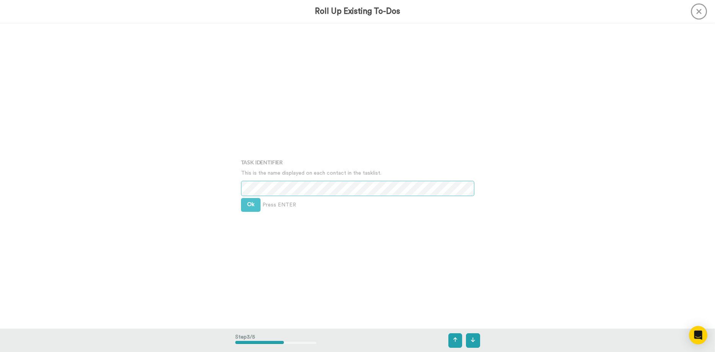
scroll to position [610, 0]
click at [249, 200] on button "Ok" at bounding box center [251, 197] width 20 height 14
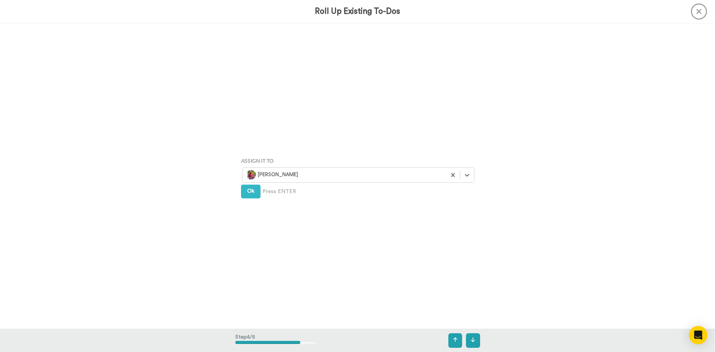
scroll to position [916, 0]
click at [249, 193] on span "Ok" at bounding box center [250, 190] width 7 height 5
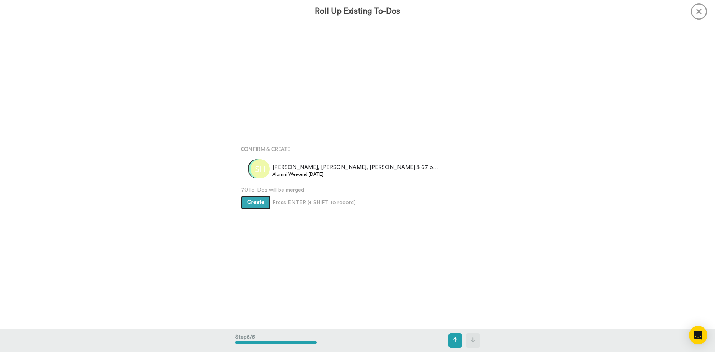
scroll to position [1221, 0]
click at [250, 203] on span "Create" at bounding box center [255, 201] width 17 height 5
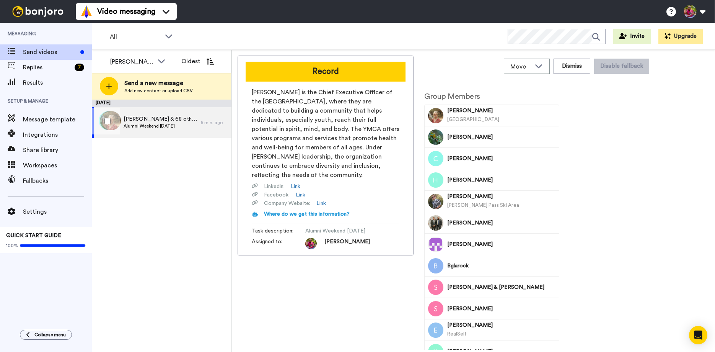
click at [146, 121] on span "[PERSON_NAME] & 68 others" at bounding box center [160, 119] width 73 height 8
click at [460, 115] on div "[GEOGRAPHIC_DATA]" at bounding box center [501, 119] width 109 height 10
click at [33, 52] on span "Send videos" at bounding box center [50, 51] width 54 height 9
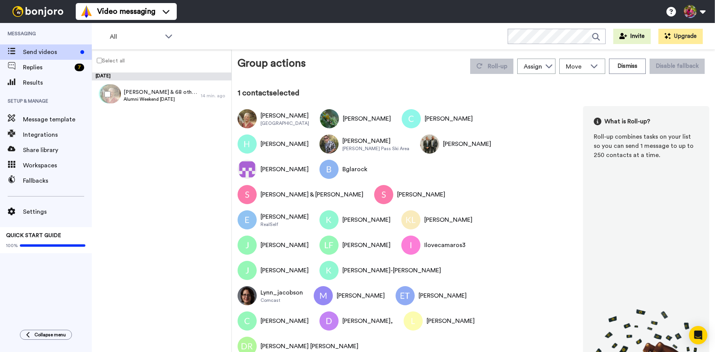
click at [280, 120] on div "[PERSON_NAME]" at bounding box center [285, 115] width 49 height 9
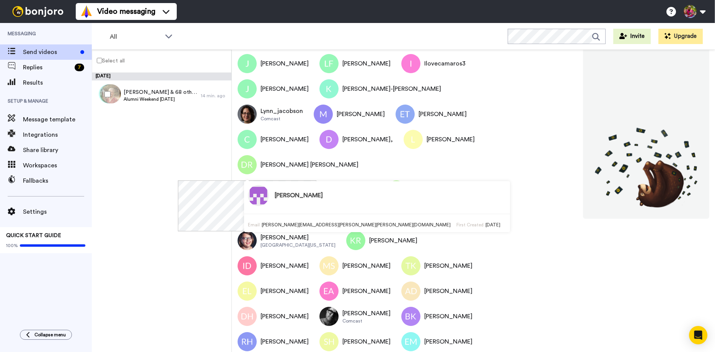
scroll to position [193, 0]
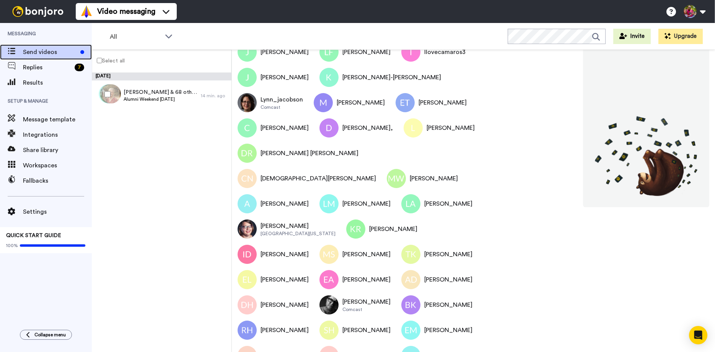
click at [37, 54] on span "Send videos" at bounding box center [50, 51] width 54 height 9
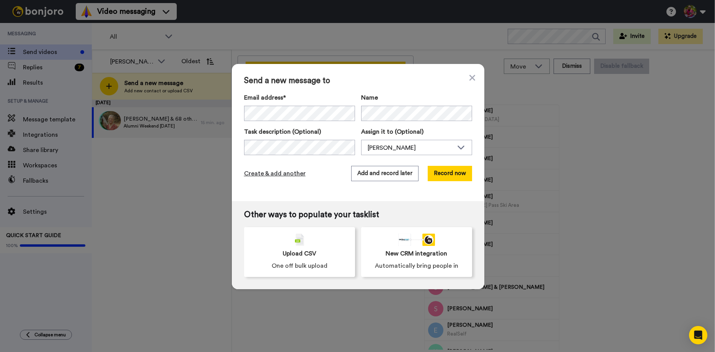
click at [279, 173] on span "Create & add another" at bounding box center [275, 173] width 62 height 9
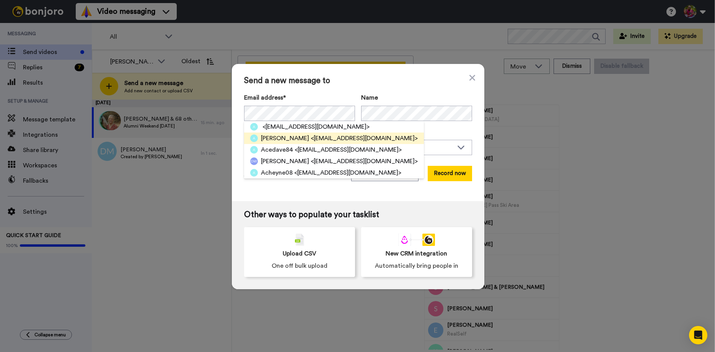
click at [276, 139] on span "[PERSON_NAME]" at bounding box center [285, 138] width 48 height 9
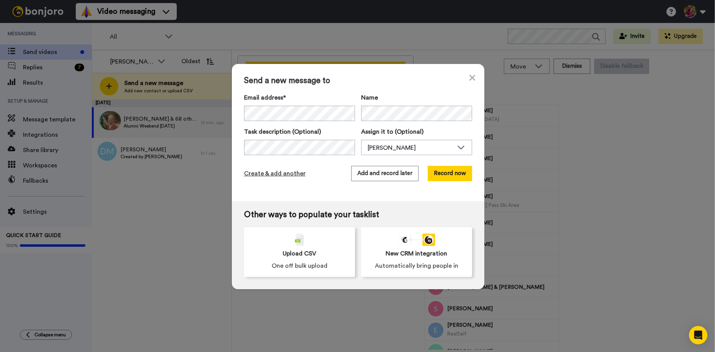
click at [264, 174] on span "Create & add another" at bounding box center [275, 173] width 62 height 9
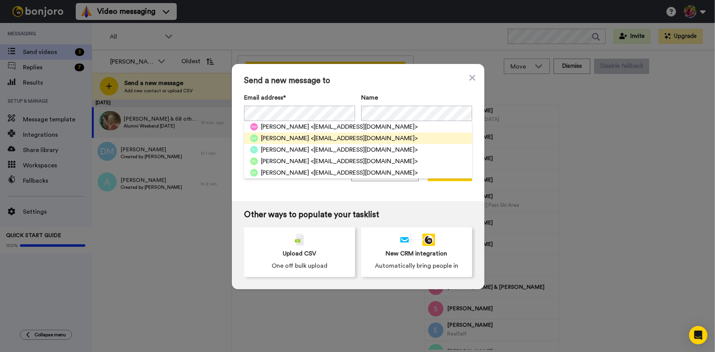
click at [295, 137] on span "[PERSON_NAME]" at bounding box center [285, 138] width 48 height 9
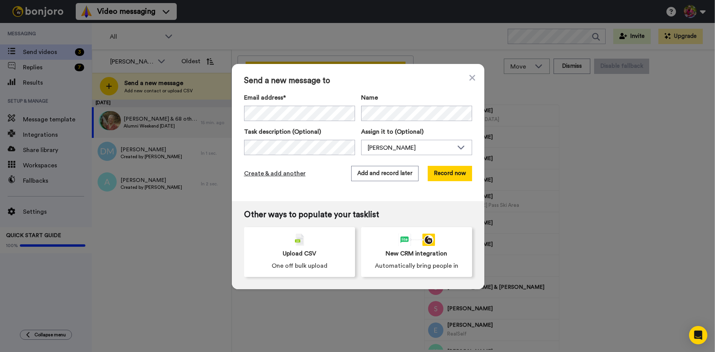
click at [276, 173] on span "Create & add another" at bounding box center [275, 173] width 62 height 9
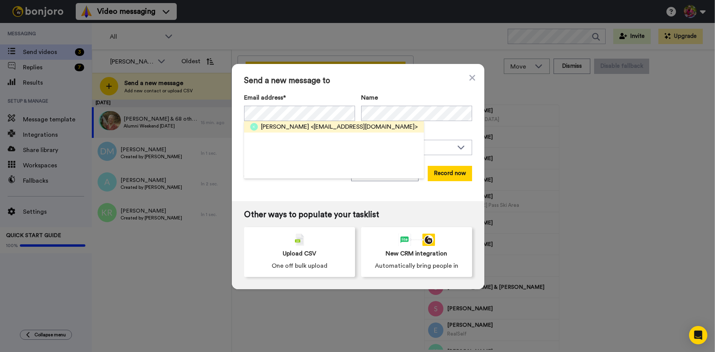
click at [312, 127] on span "<[EMAIL_ADDRESS][DOMAIN_NAME]>" at bounding box center [364, 126] width 107 height 9
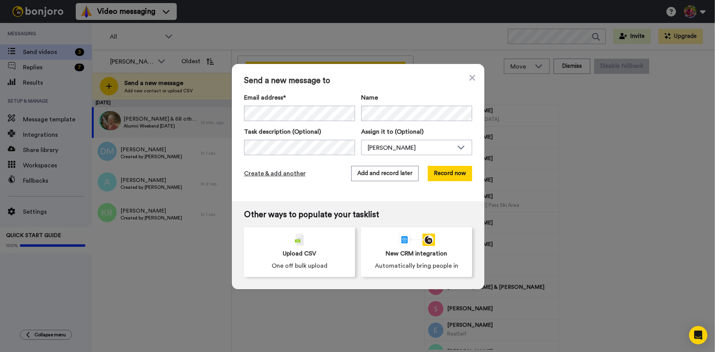
click at [284, 174] on span "Create & add another" at bounding box center [275, 173] width 62 height 9
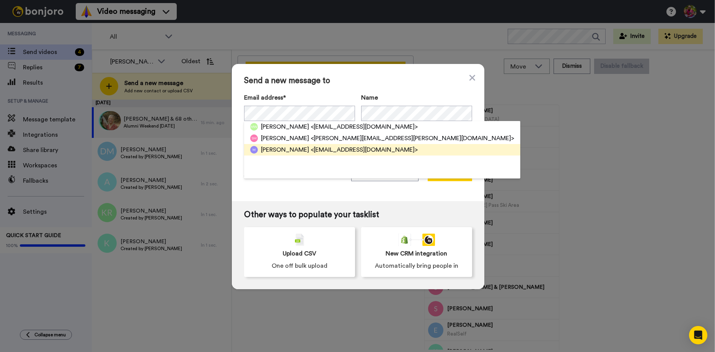
click at [294, 150] on span "[PERSON_NAME]" at bounding box center [285, 149] width 48 height 9
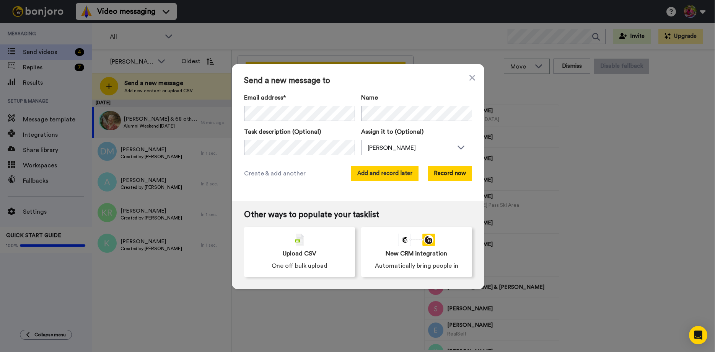
click at [369, 173] on button "Add and record later" at bounding box center [384, 173] width 67 height 15
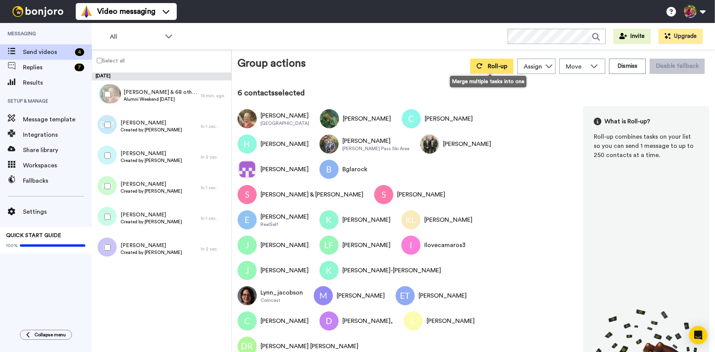
click at [485, 67] on button "Roll-up" at bounding box center [491, 66] width 43 height 15
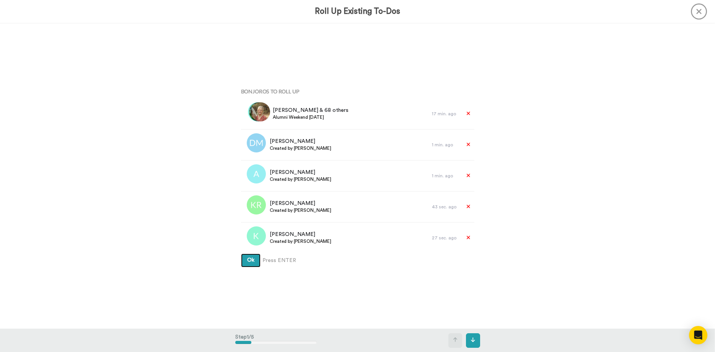
click at [252, 260] on span "Ok" at bounding box center [250, 259] width 7 height 5
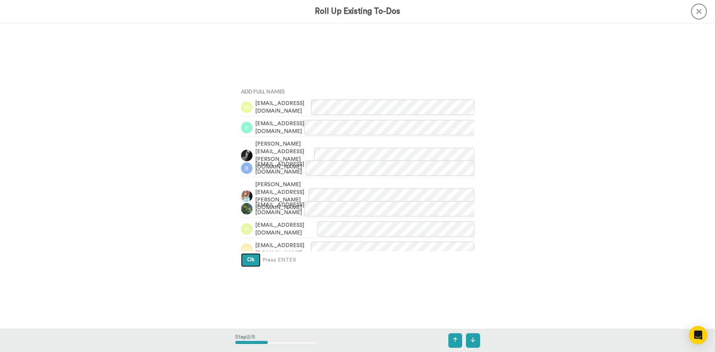
click at [252, 257] on button "Ok" at bounding box center [251, 260] width 20 height 14
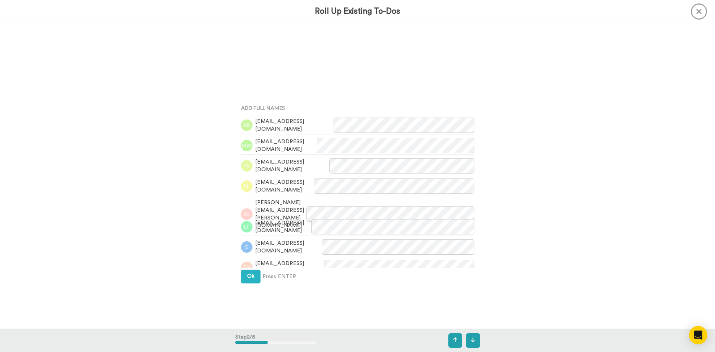
scroll to position [1286, 0]
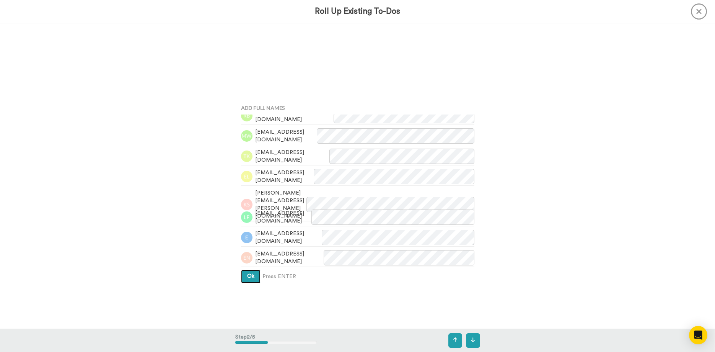
click at [253, 277] on span "Ok" at bounding box center [250, 275] width 7 height 5
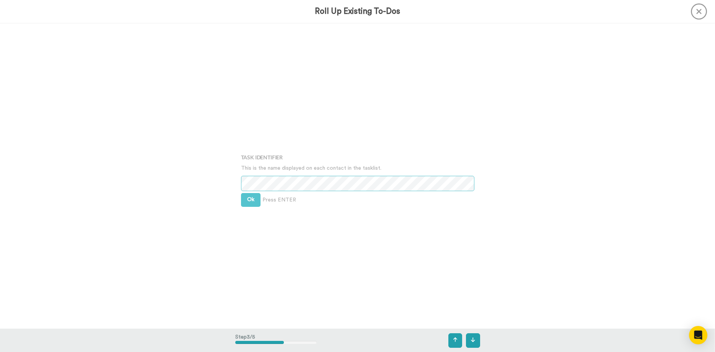
scroll to position [610, 0]
click at [250, 199] on span "Ok" at bounding box center [250, 196] width 7 height 5
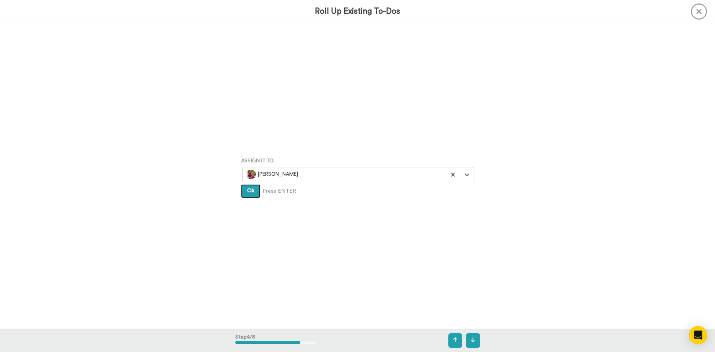
click at [250, 194] on button "Ok" at bounding box center [251, 191] width 20 height 14
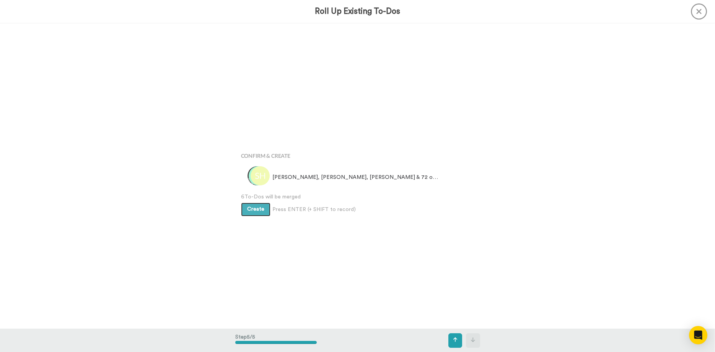
scroll to position [1221, 0]
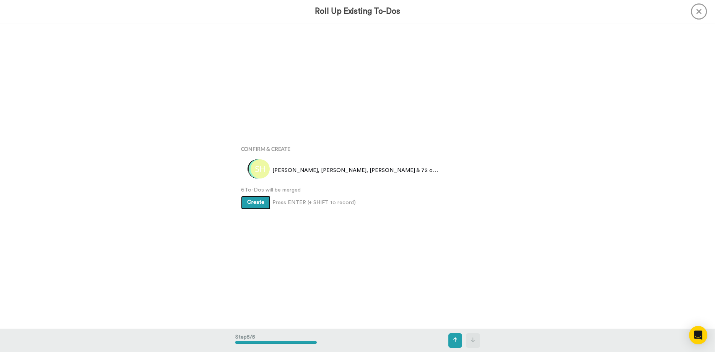
click at [253, 205] on span "Create" at bounding box center [255, 201] width 17 height 5
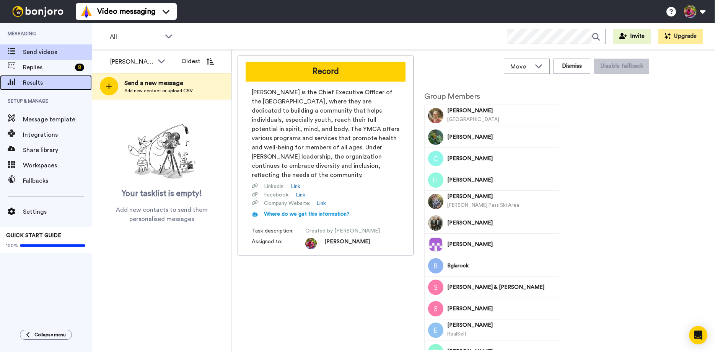
click at [32, 81] on span "Results" at bounding box center [57, 82] width 69 height 9
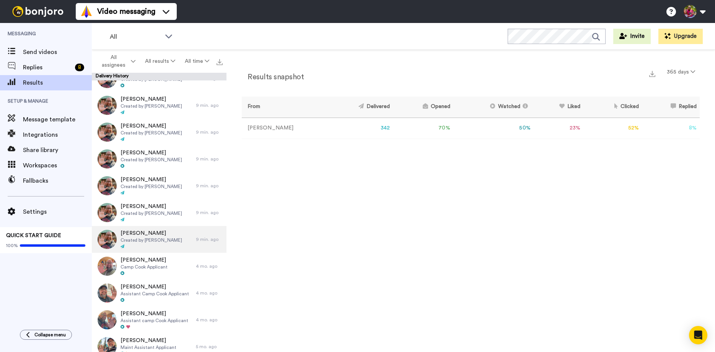
scroll to position [1835, 0]
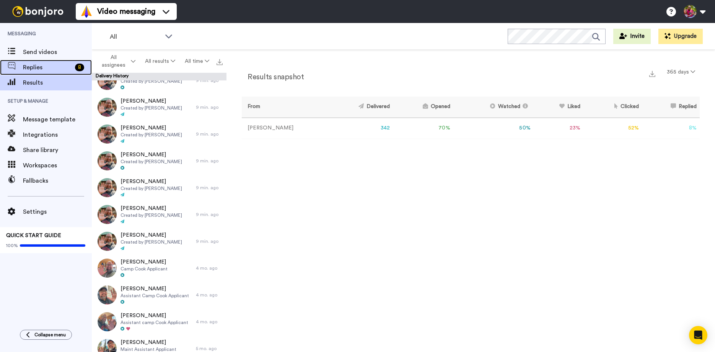
click at [26, 67] on span "Replies" at bounding box center [47, 67] width 49 height 9
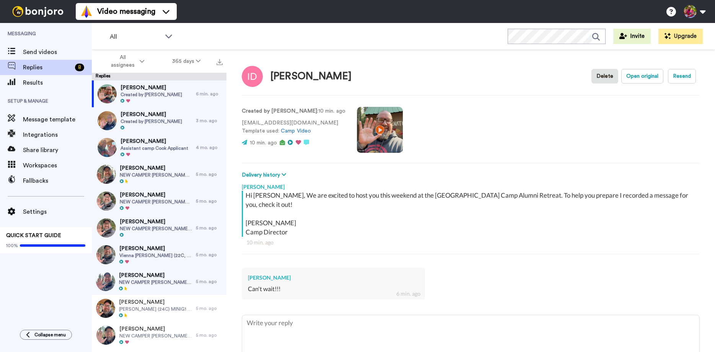
scroll to position [44, 0]
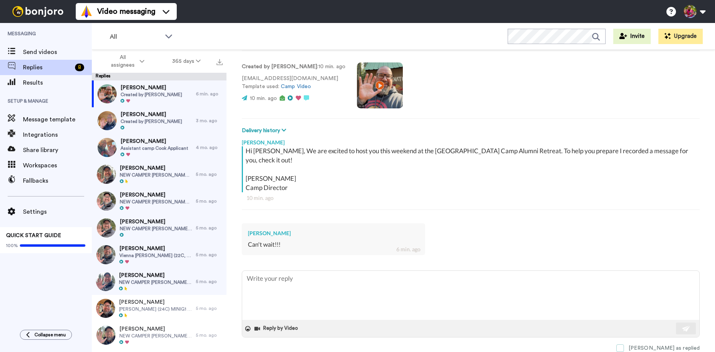
click at [624, 348] on span at bounding box center [620, 348] width 8 height 8
click at [142, 117] on span "[PERSON_NAME]" at bounding box center [152, 115] width 62 height 8
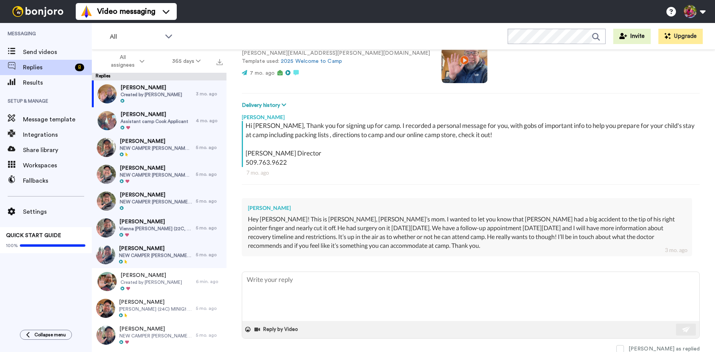
scroll to position [70, 0]
click at [624, 348] on span at bounding box center [620, 348] width 8 height 8
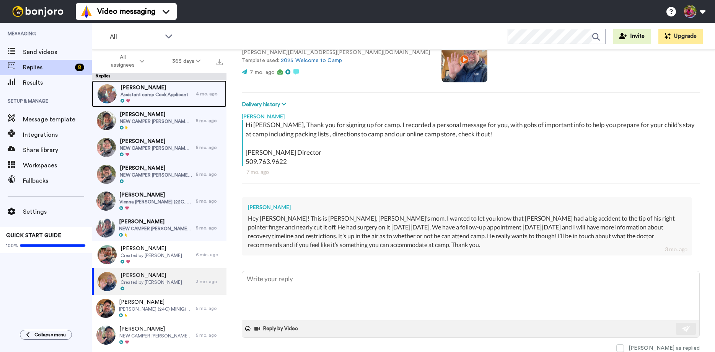
click at [154, 91] on span "Assistant camp Cook Applicant" at bounding box center [155, 94] width 68 height 6
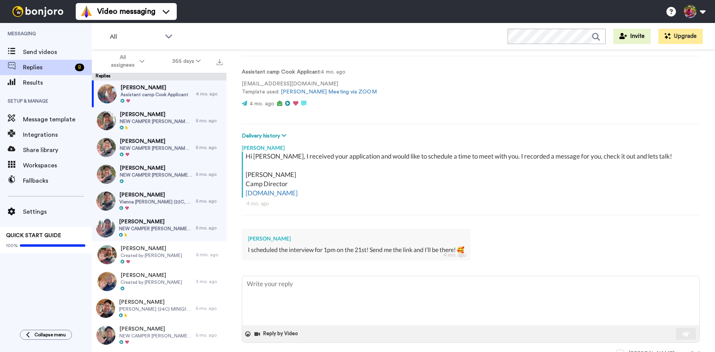
scroll to position [44, 0]
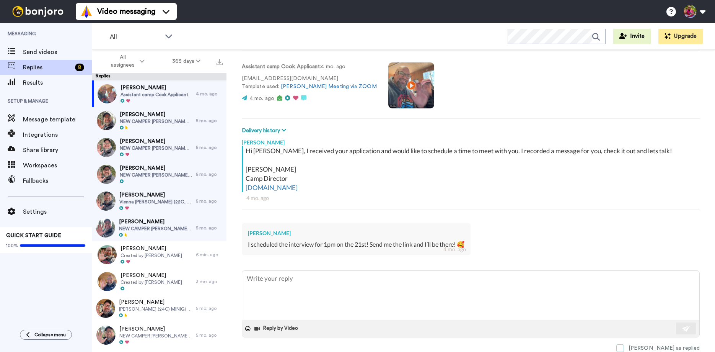
click at [624, 349] on span at bounding box center [620, 348] width 8 height 8
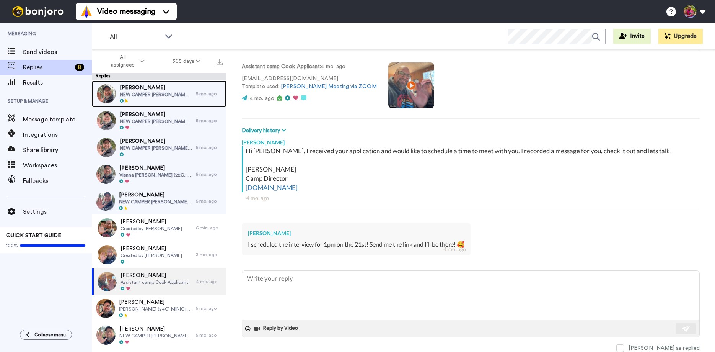
click at [147, 94] on span "NEW CAMPER [PERSON_NAME] EXB3 ( 2 spots left)" at bounding box center [156, 94] width 72 height 6
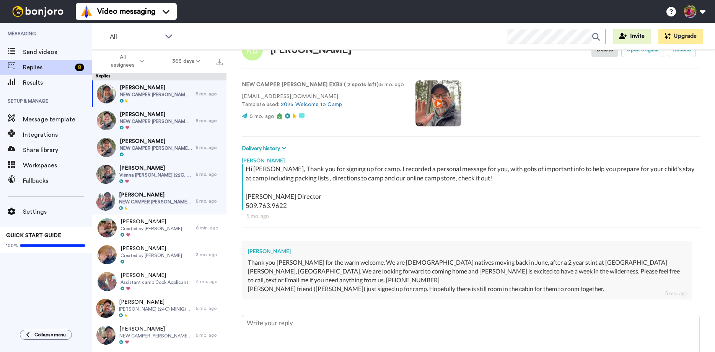
scroll to position [62, 0]
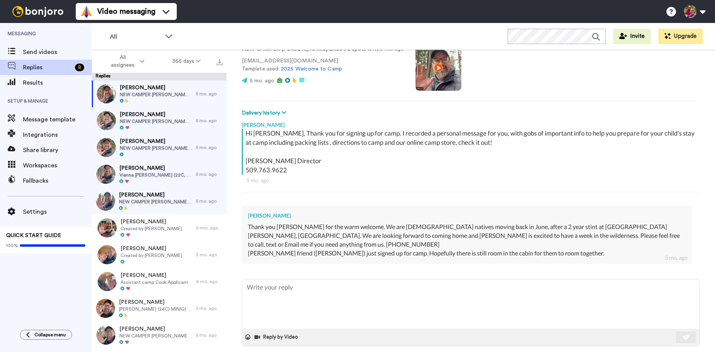
click at [624, 351] on span at bounding box center [620, 356] width 8 height 8
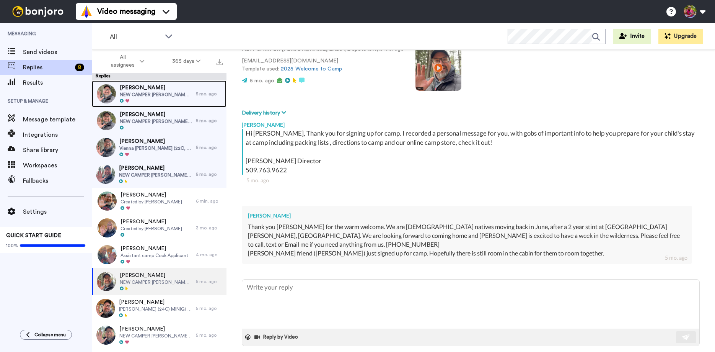
click at [133, 90] on span "[PERSON_NAME]" at bounding box center [156, 88] width 72 height 8
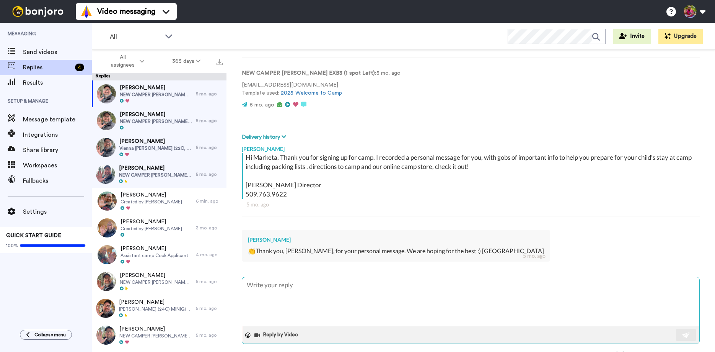
scroll to position [44, 0]
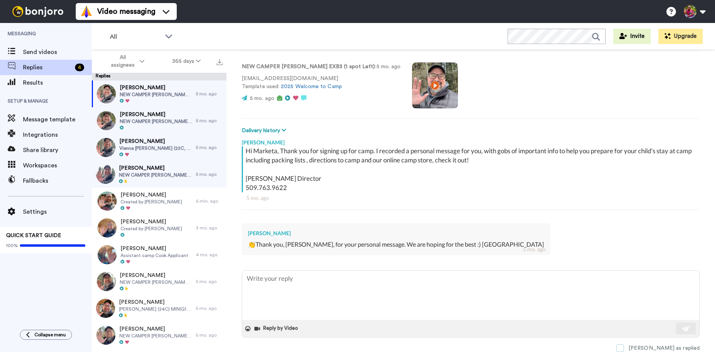
click at [624, 348] on span at bounding box center [620, 348] width 8 height 8
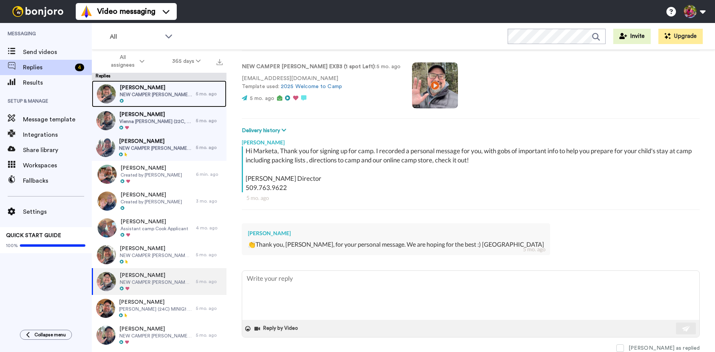
click at [138, 87] on span "[PERSON_NAME]" at bounding box center [156, 88] width 72 height 8
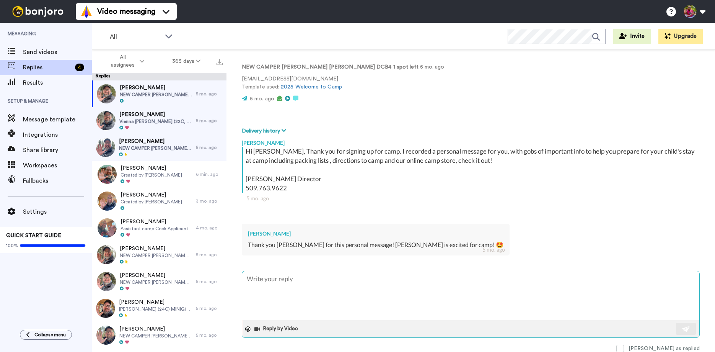
scroll to position [44, 0]
click at [624, 347] on span at bounding box center [620, 348] width 8 height 8
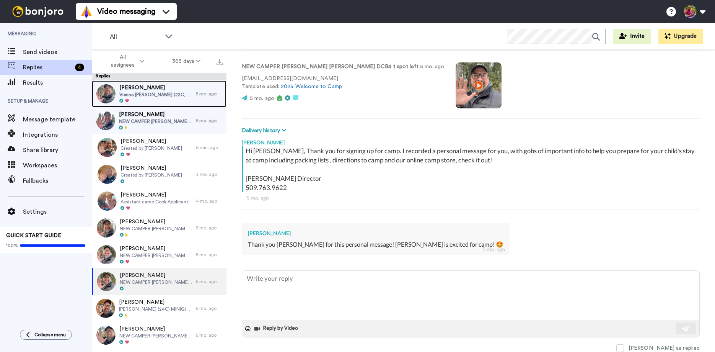
click at [147, 89] on span "[PERSON_NAME]" at bounding box center [155, 88] width 73 height 8
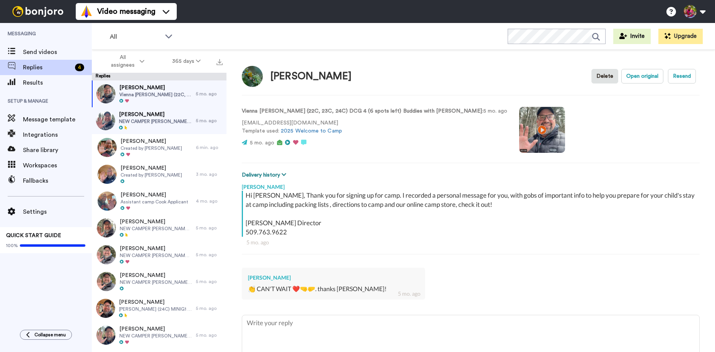
click at [285, 175] on icon at bounding box center [284, 174] width 5 height 5
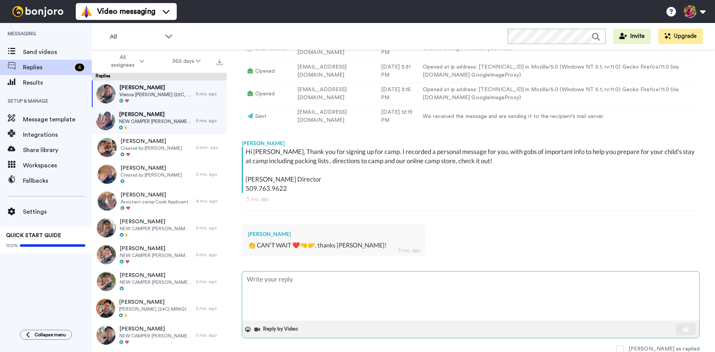
scroll to position [188, 0]
click at [624, 347] on span at bounding box center [620, 348] width 8 height 8
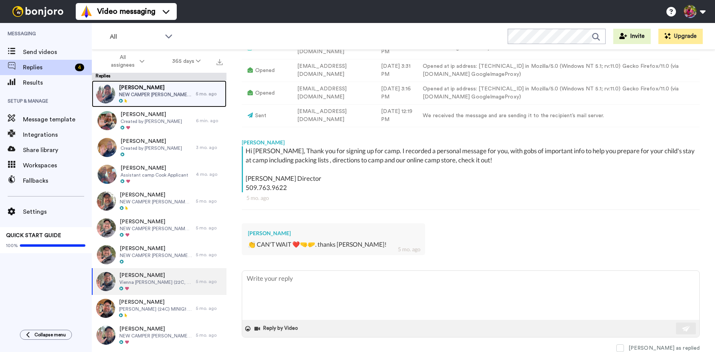
click at [135, 90] on span "[PERSON_NAME]" at bounding box center [155, 88] width 73 height 8
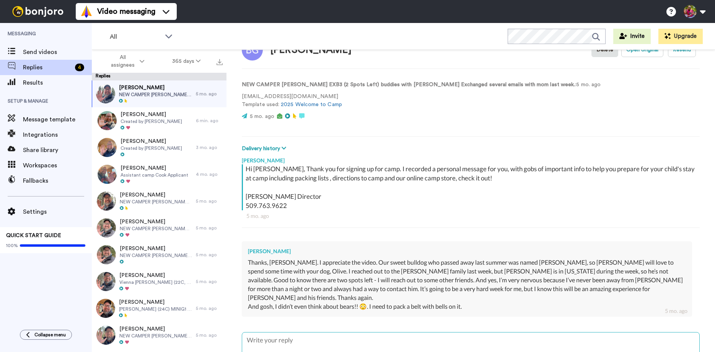
scroll to position [79, 0]
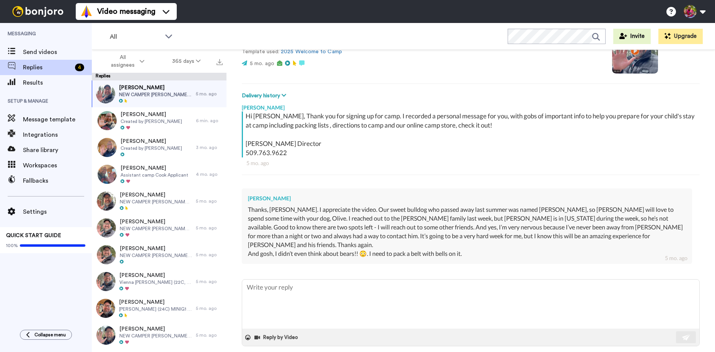
click at [624, 351] on span at bounding box center [620, 357] width 8 height 8
type textarea "x"
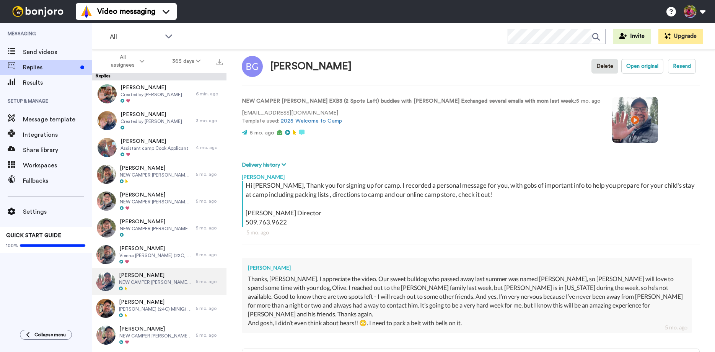
scroll to position [0, 0]
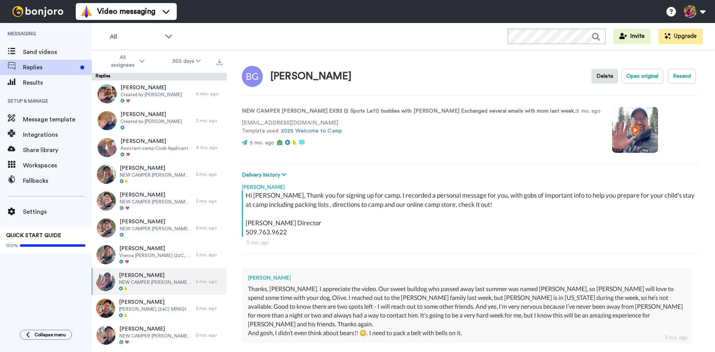
click at [640, 130] on video at bounding box center [635, 130] width 46 height 46
